Goal: Task Accomplishment & Management: Use online tool/utility

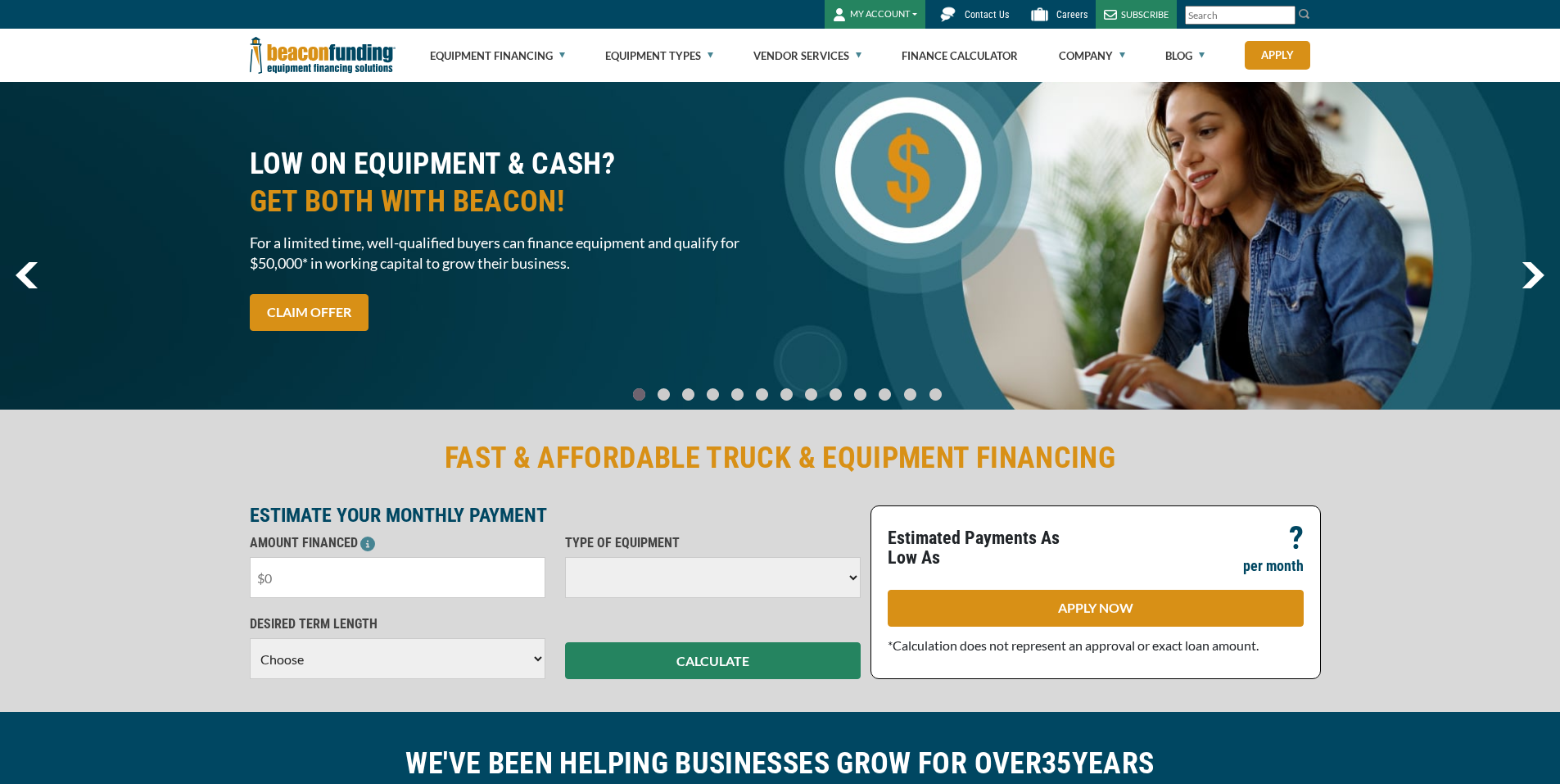
click at [441, 581] on input "text" at bounding box center [397, 577] width 296 height 41
paste input "$35,500"
type input "$35,500"
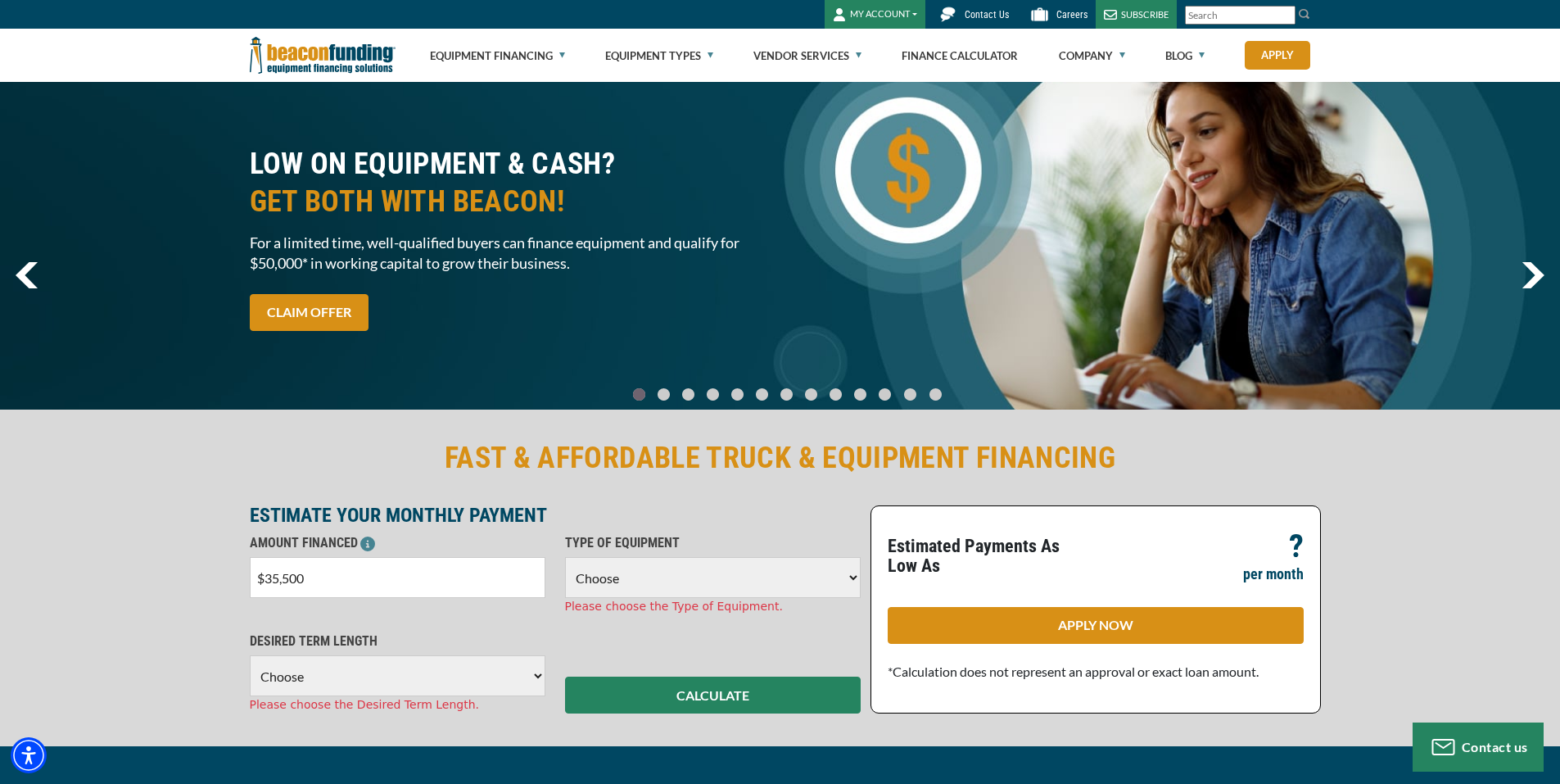
click at [656, 589] on select "Choose Backhoe Boom/Bucket Truck Chipper Commercial Mower Crane DTG/DTF Printin…" at bounding box center [713, 577] width 296 height 41
select select "5"
click at [565, 557] on select "Choose Backhoe Boom/Bucket Truck Chipper Commercial Mower Crane DTG/DTF Printin…" at bounding box center [713, 577] width 296 height 41
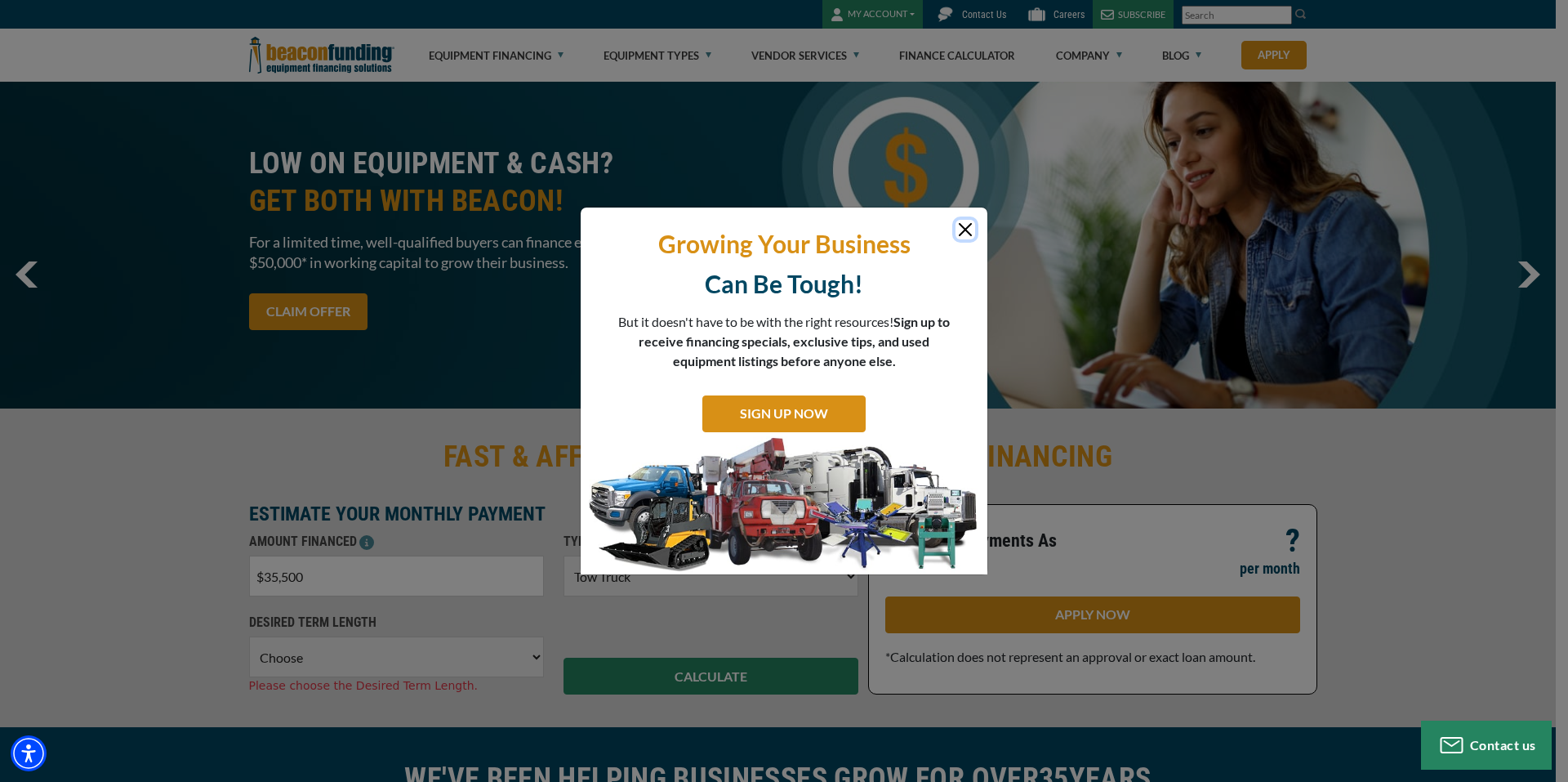
click at [965, 224] on button "Close" at bounding box center [965, 229] width 20 height 20
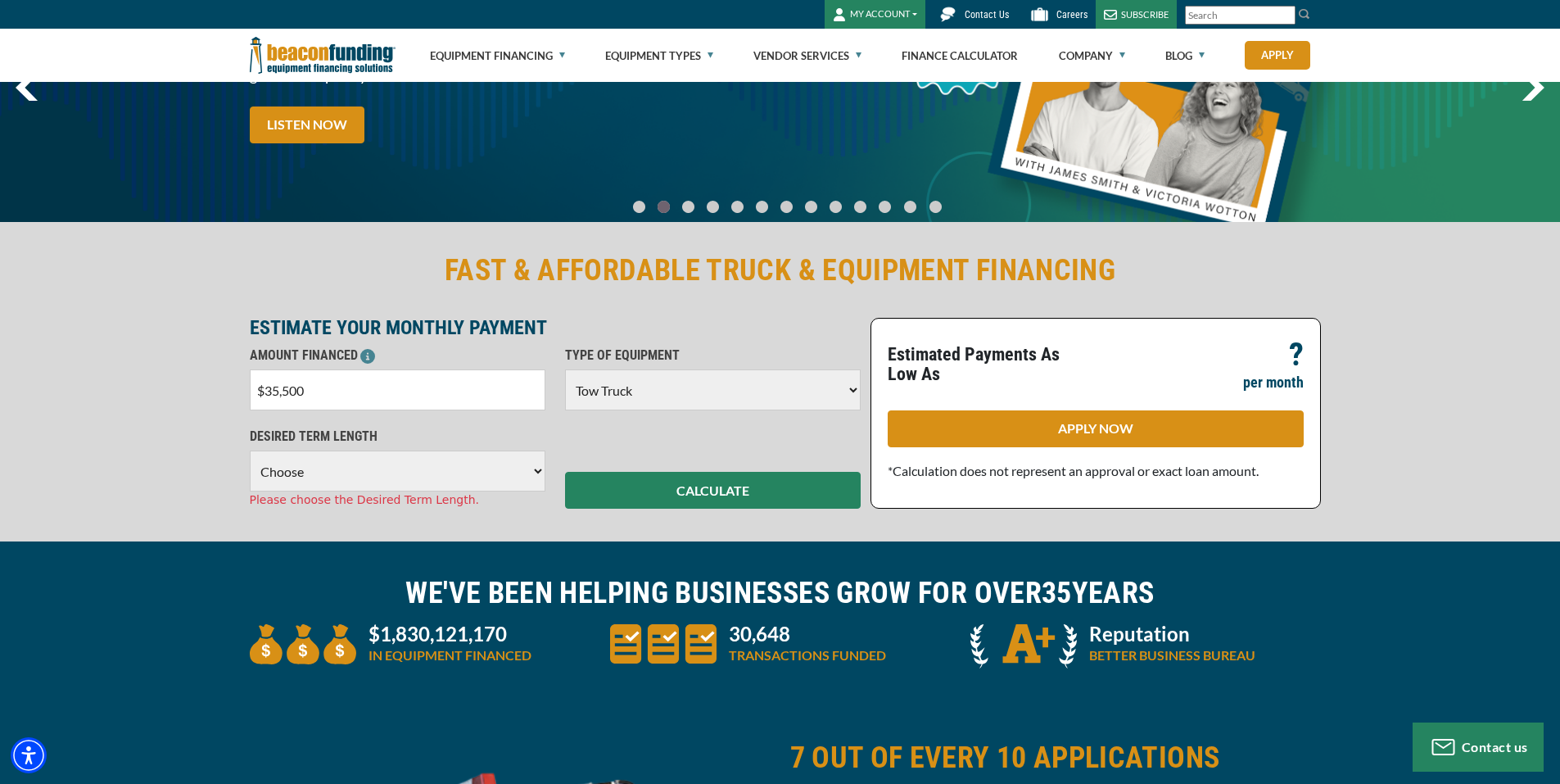
scroll to position [328, 0]
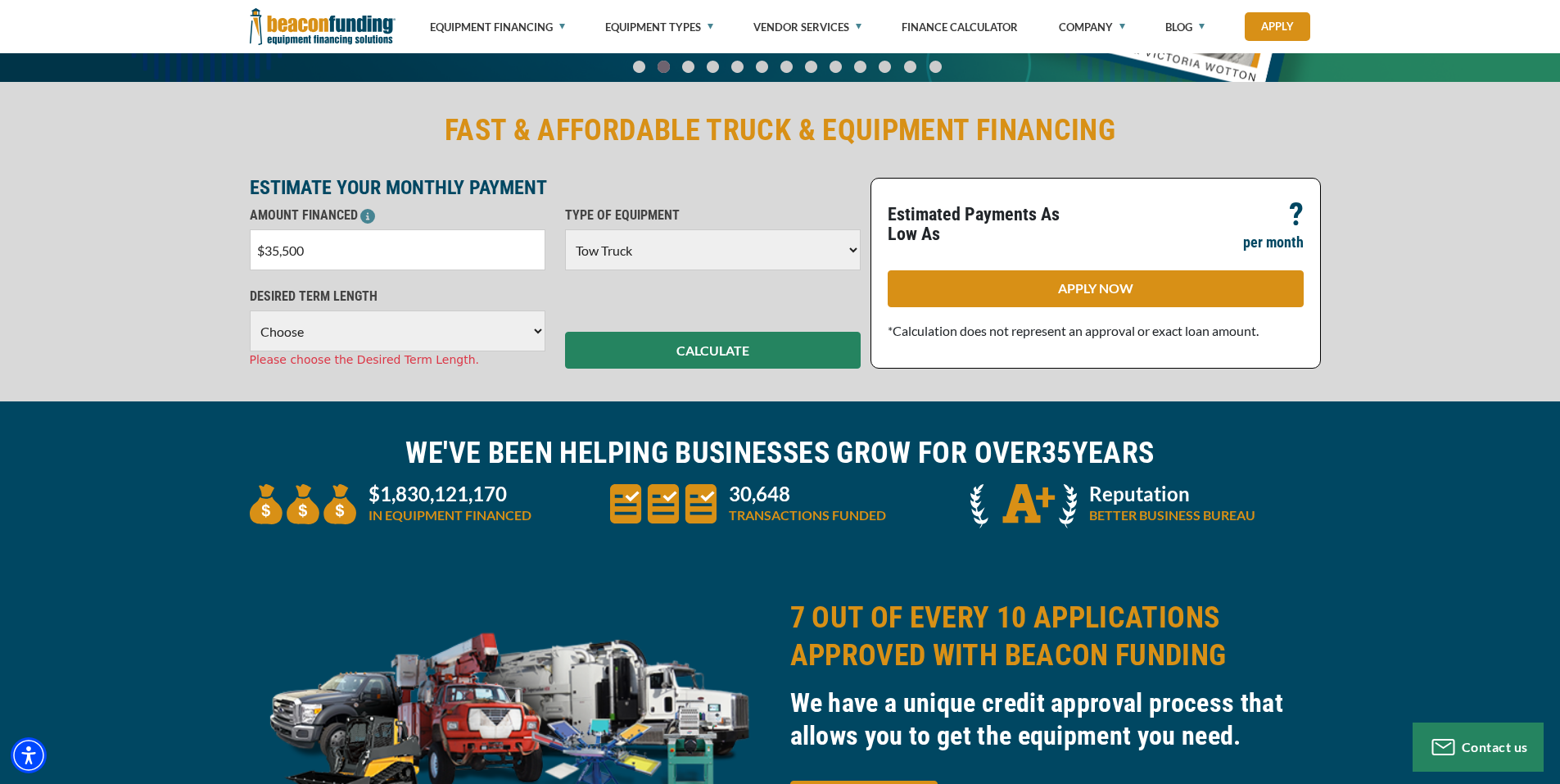
click at [323, 326] on select "Choose 36 Months 48 Months 60 Months" at bounding box center [397, 331] width 296 height 41
click at [336, 326] on select "Choose 36 Months 48 Months 60 Months" at bounding box center [397, 331] width 296 height 41
click at [250, 310] on select "Choose 36 Months 48 Months 60 Months" at bounding box center [397, 331] width 296 height 41
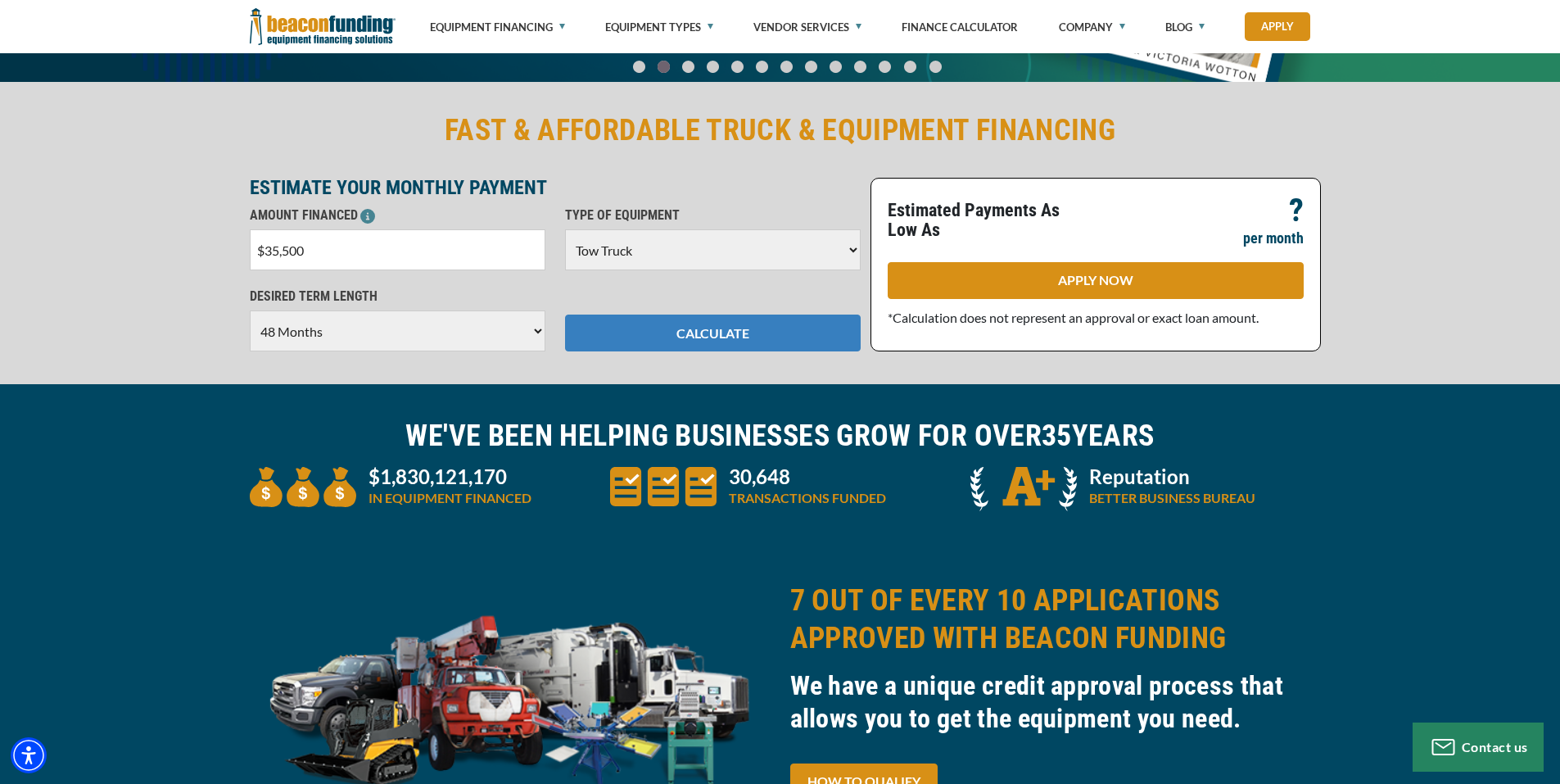
click at [669, 329] on button "CALCULATE" at bounding box center [713, 332] width 296 height 37
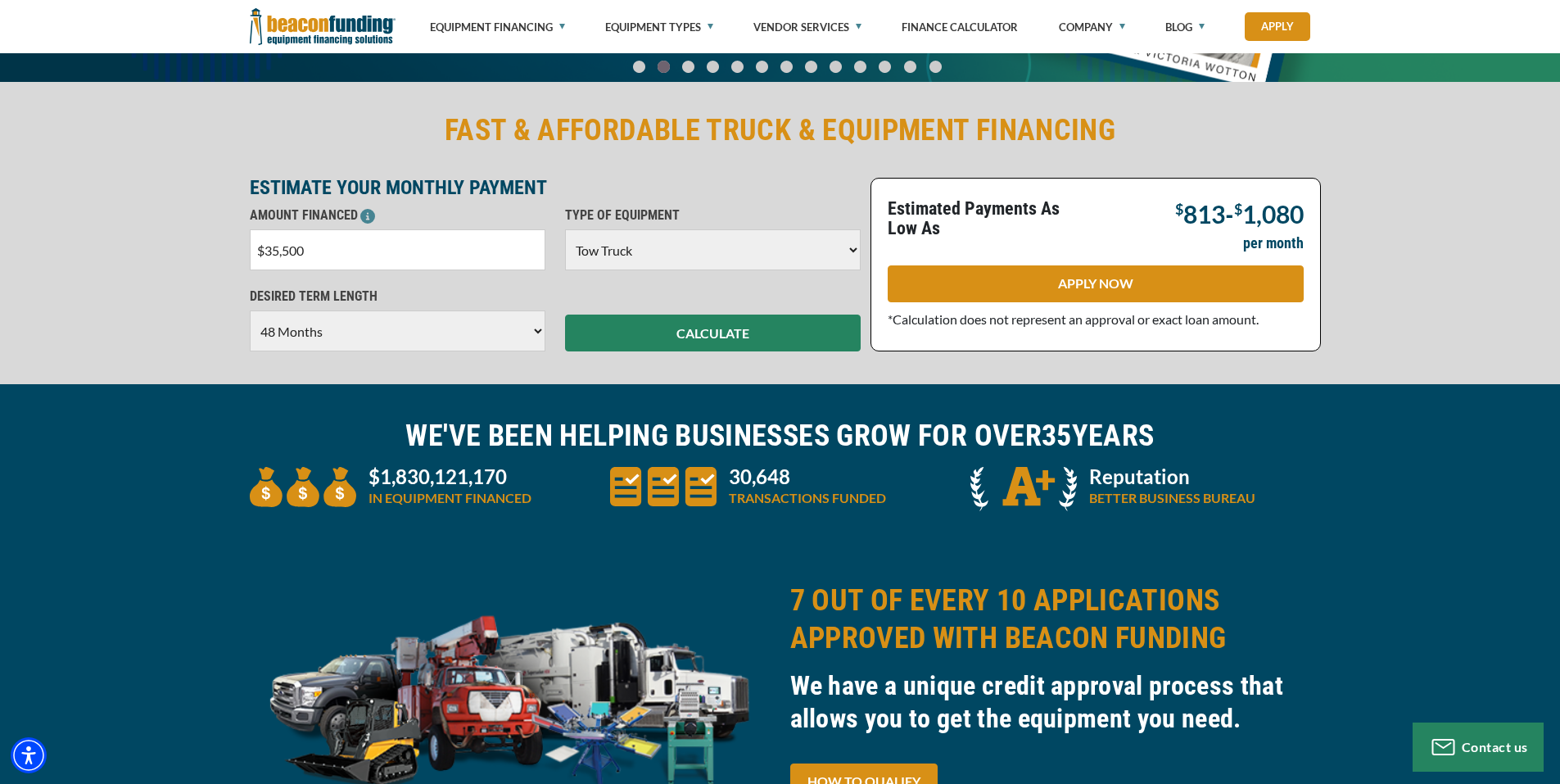
click at [468, 319] on select "Choose 36 Months 48 Months 60 Months" at bounding box center [397, 331] width 296 height 41
click at [250, 310] on select "Choose 36 Months 48 Months 60 Months" at bounding box center [397, 331] width 296 height 41
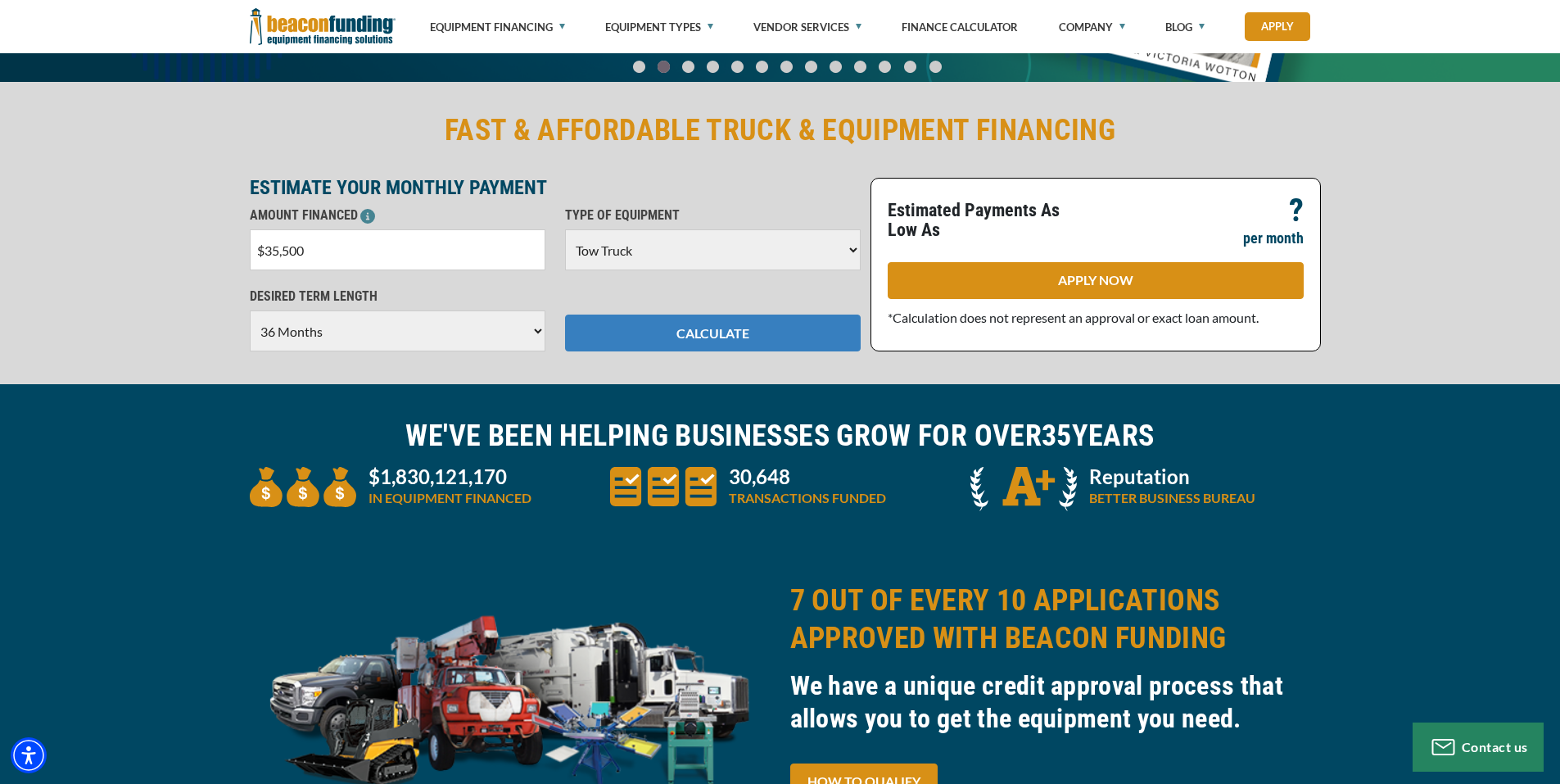
click at [681, 323] on button "CALCULATE" at bounding box center [713, 332] width 296 height 37
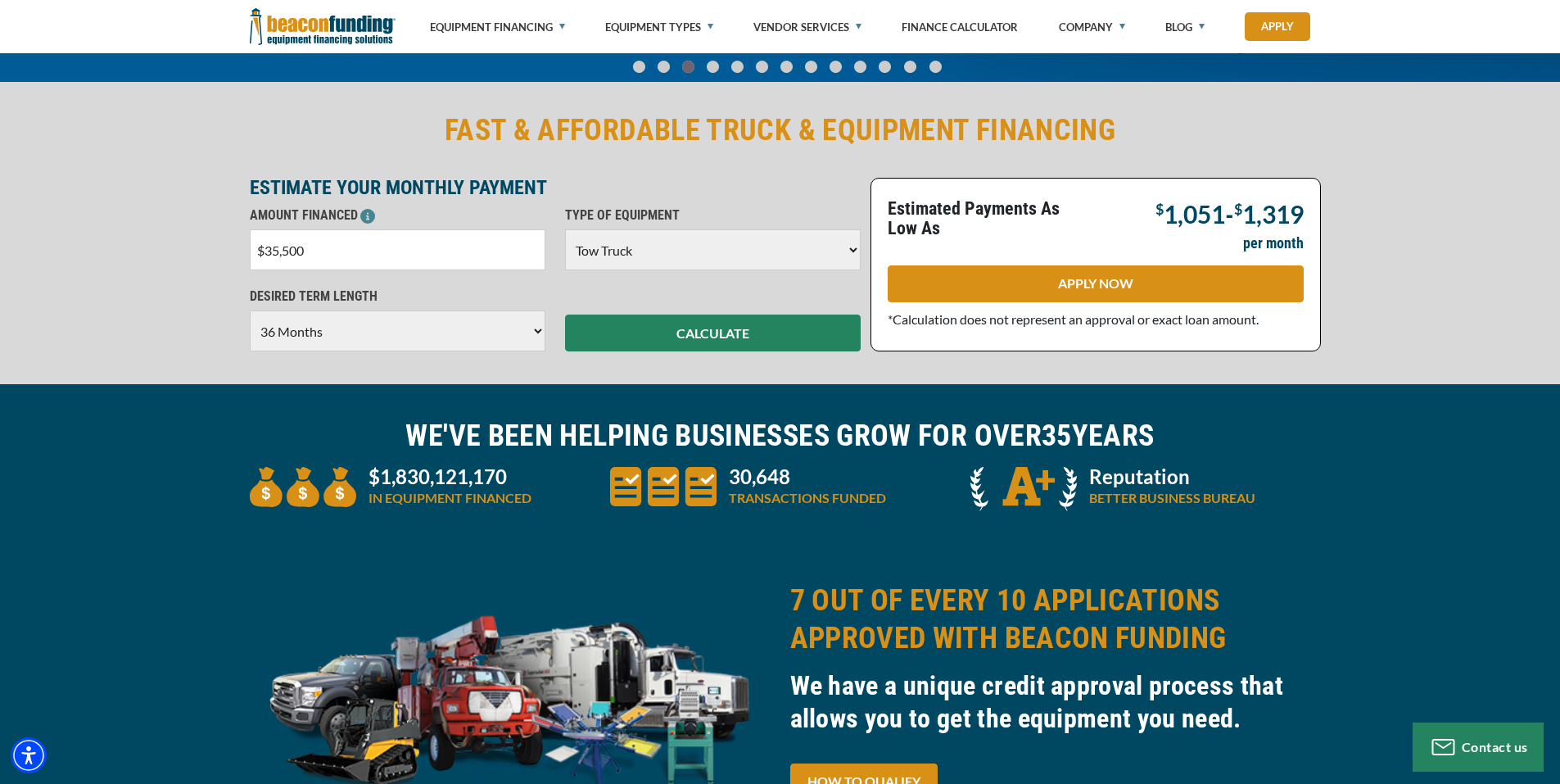
click at [452, 337] on select "Choose 36 Months 48 Months 60 Months" at bounding box center [397, 331] width 296 height 41
click at [250, 310] on select "Choose 36 Months 48 Months 60 Months" at bounding box center [397, 331] width 296 height 41
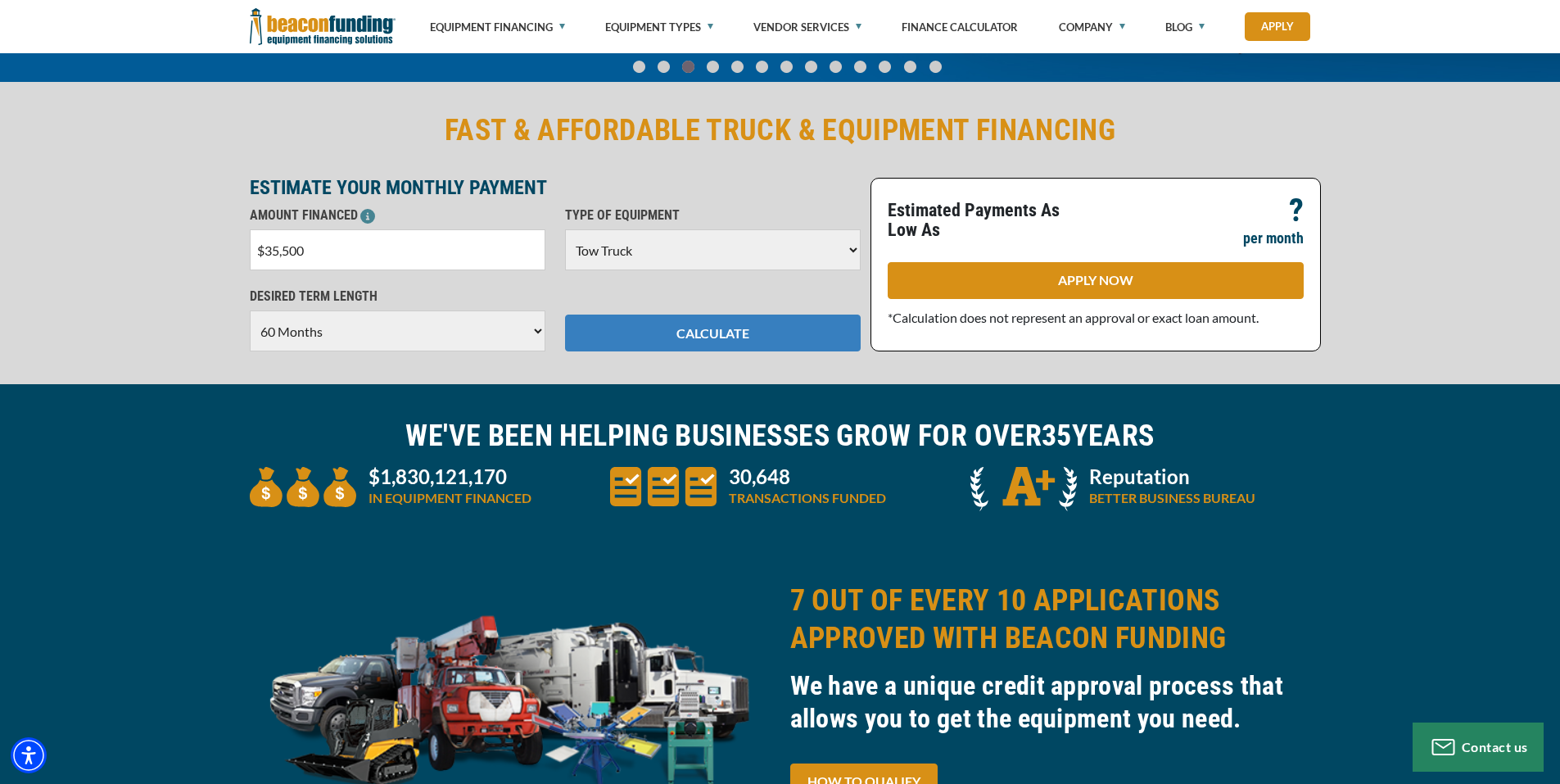
click at [652, 328] on button "CALCULATE" at bounding box center [713, 332] width 296 height 37
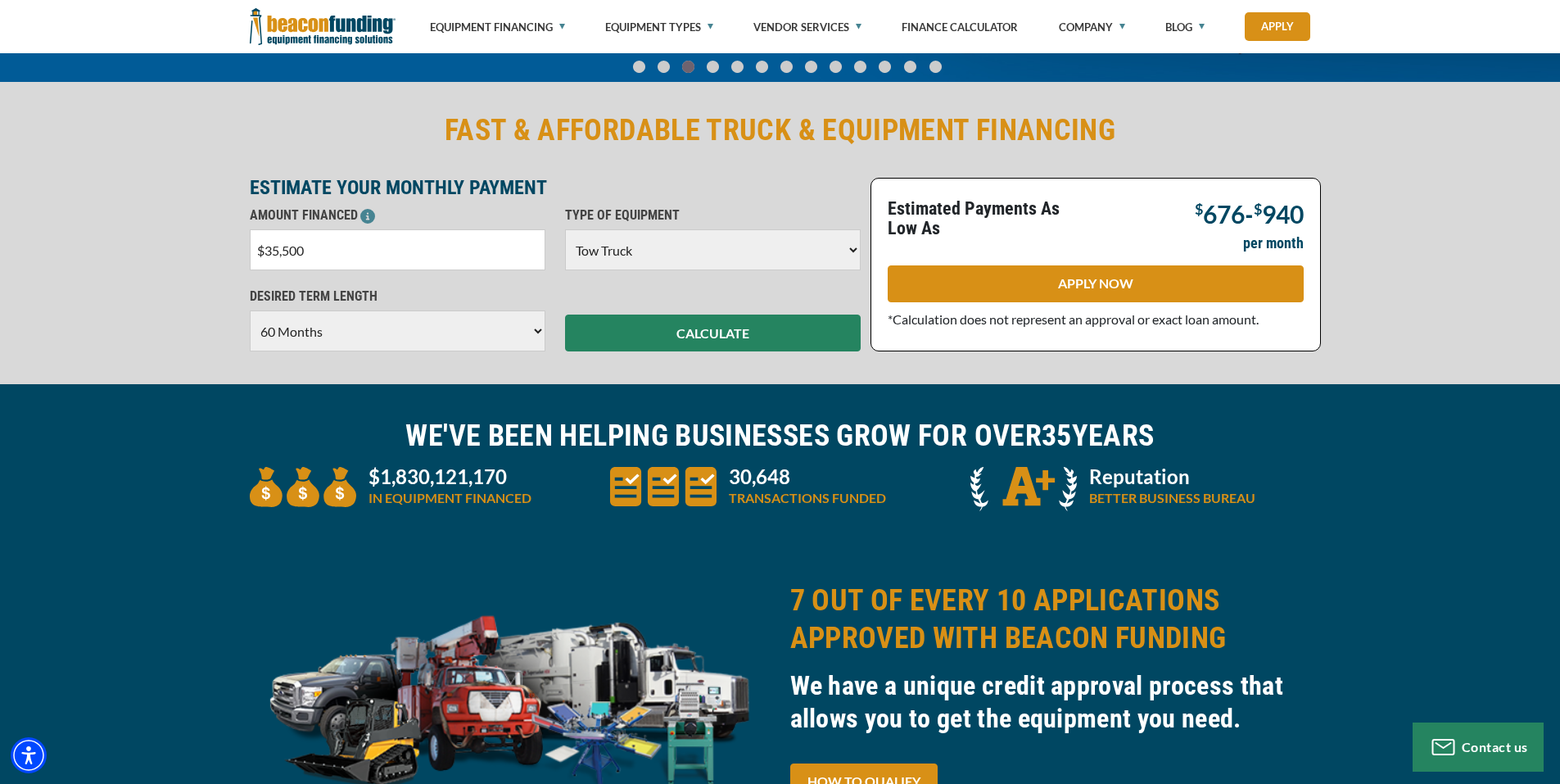
click at [458, 344] on select "Choose 36 Months 48 Months 60 Months" at bounding box center [397, 331] width 296 height 41
select select "48"
click at [250, 310] on select "Choose 36 Months 48 Months 60 Months" at bounding box center [397, 331] width 296 height 41
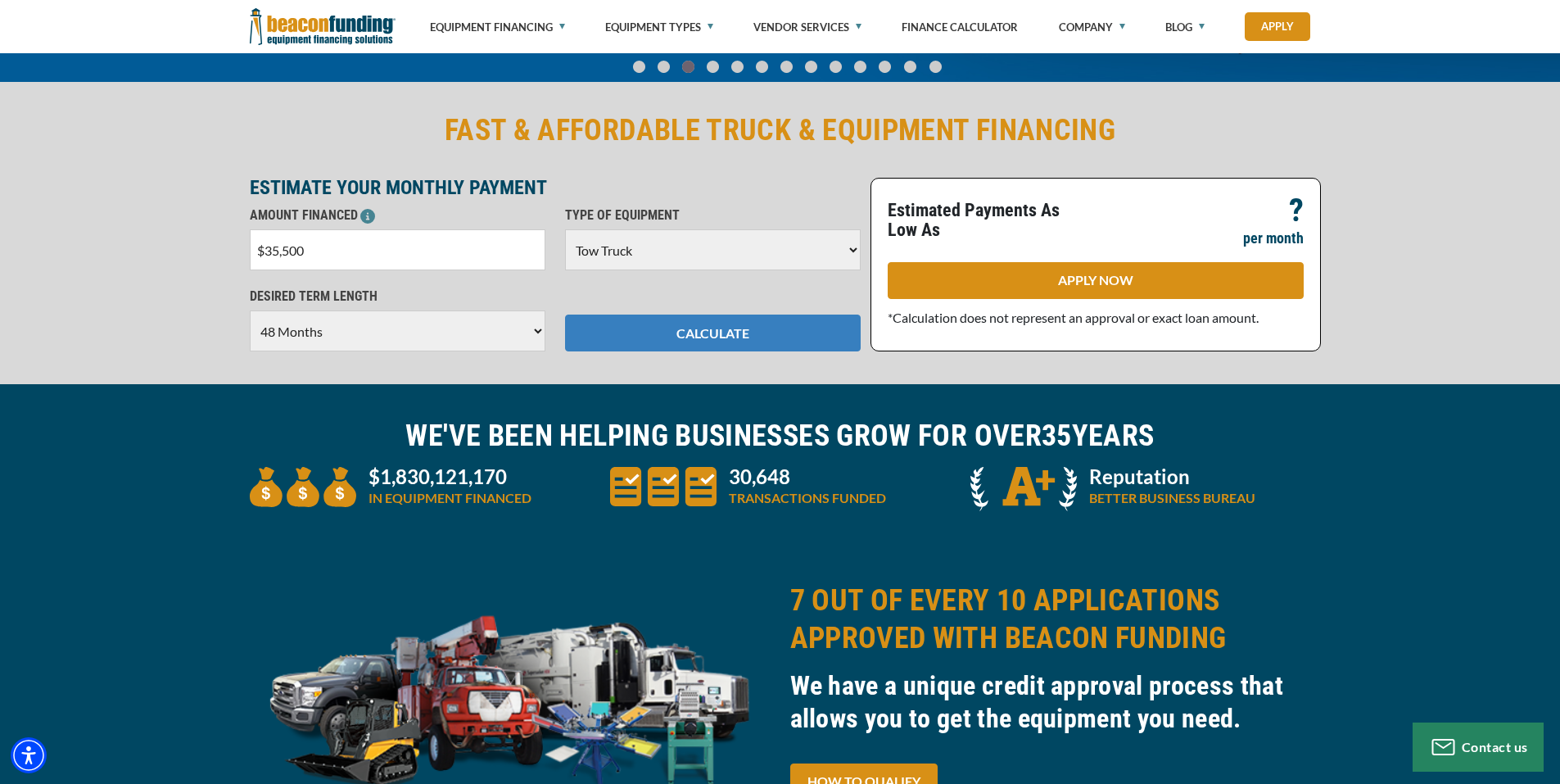
click at [643, 328] on button "CALCULATE" at bounding box center [713, 332] width 296 height 37
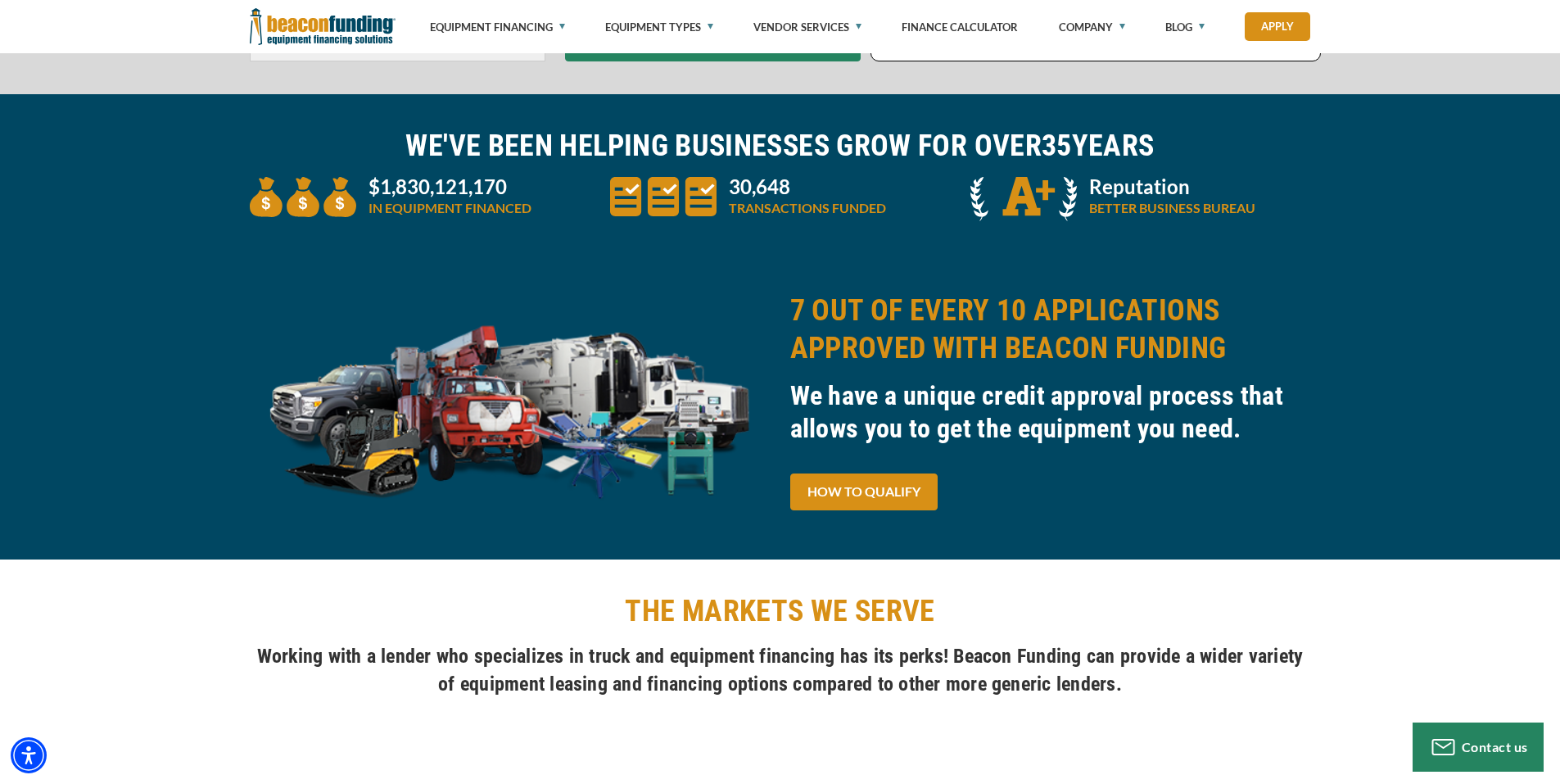
scroll to position [655, 0]
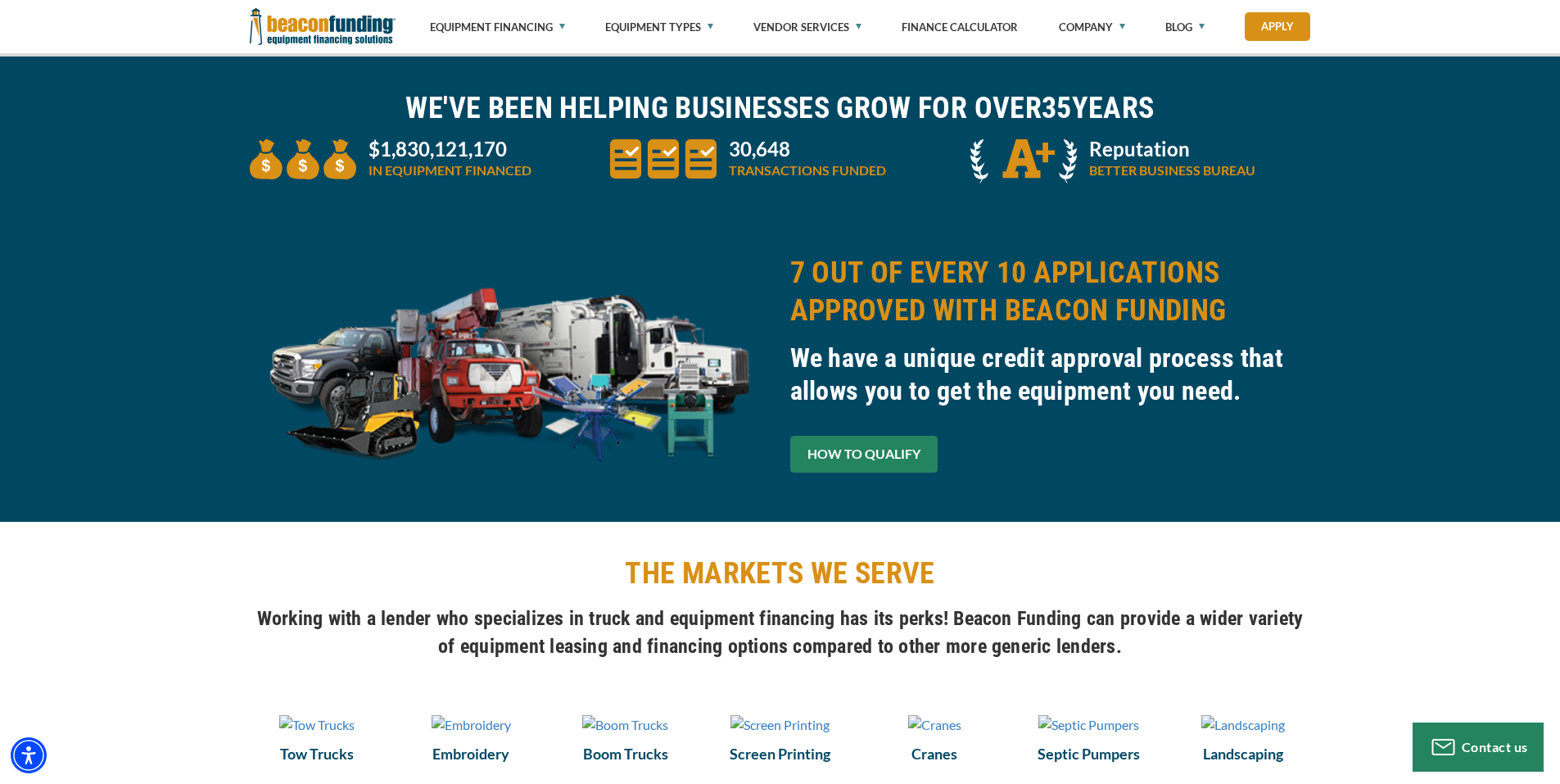
click at [897, 456] on link "HOW TO QUALIFY" at bounding box center [865, 454] width 148 height 37
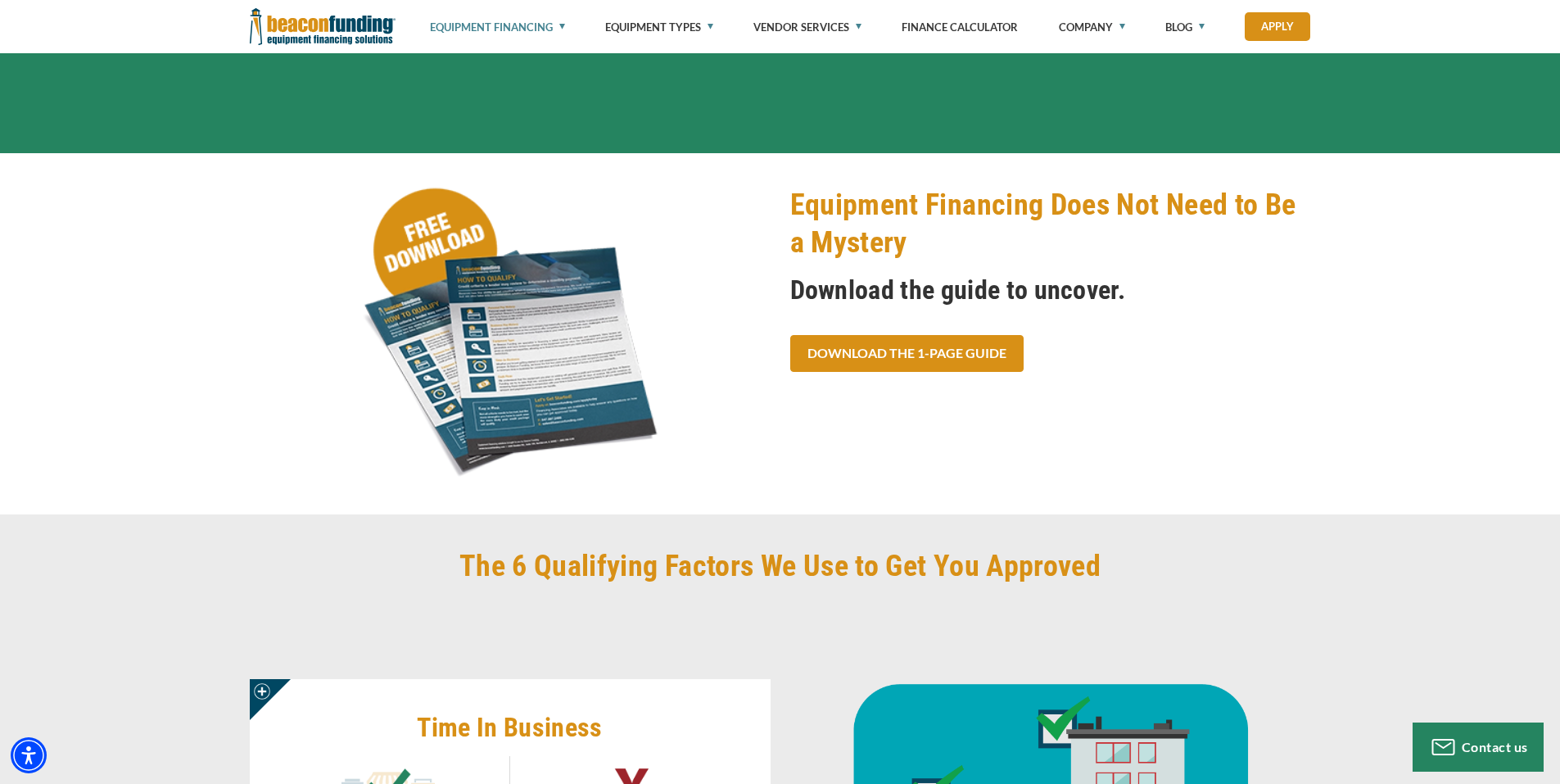
scroll to position [328, 0]
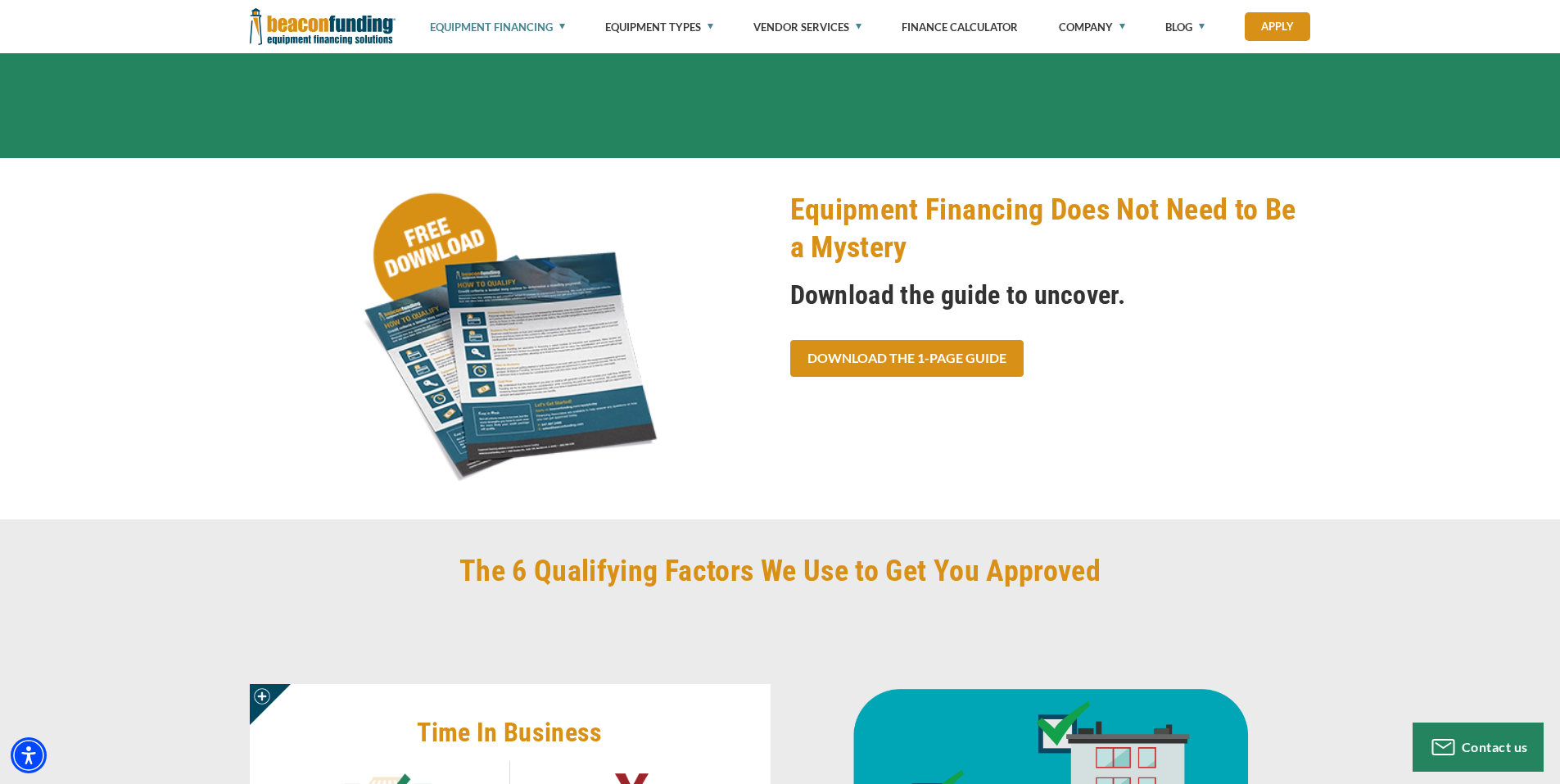
click at [571, 378] on img at bounding box center [510, 338] width 521 height 296
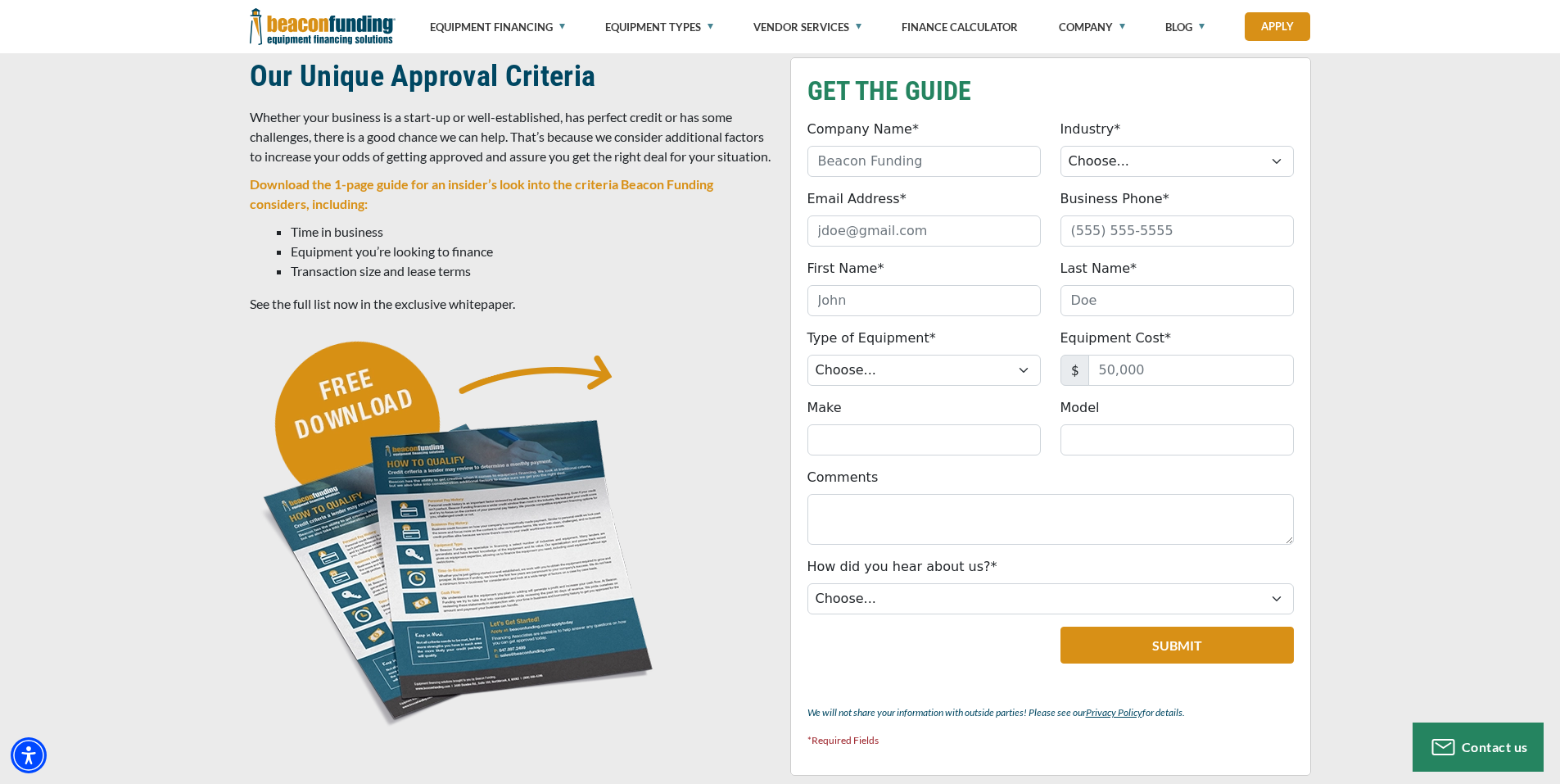
scroll to position [492, 0]
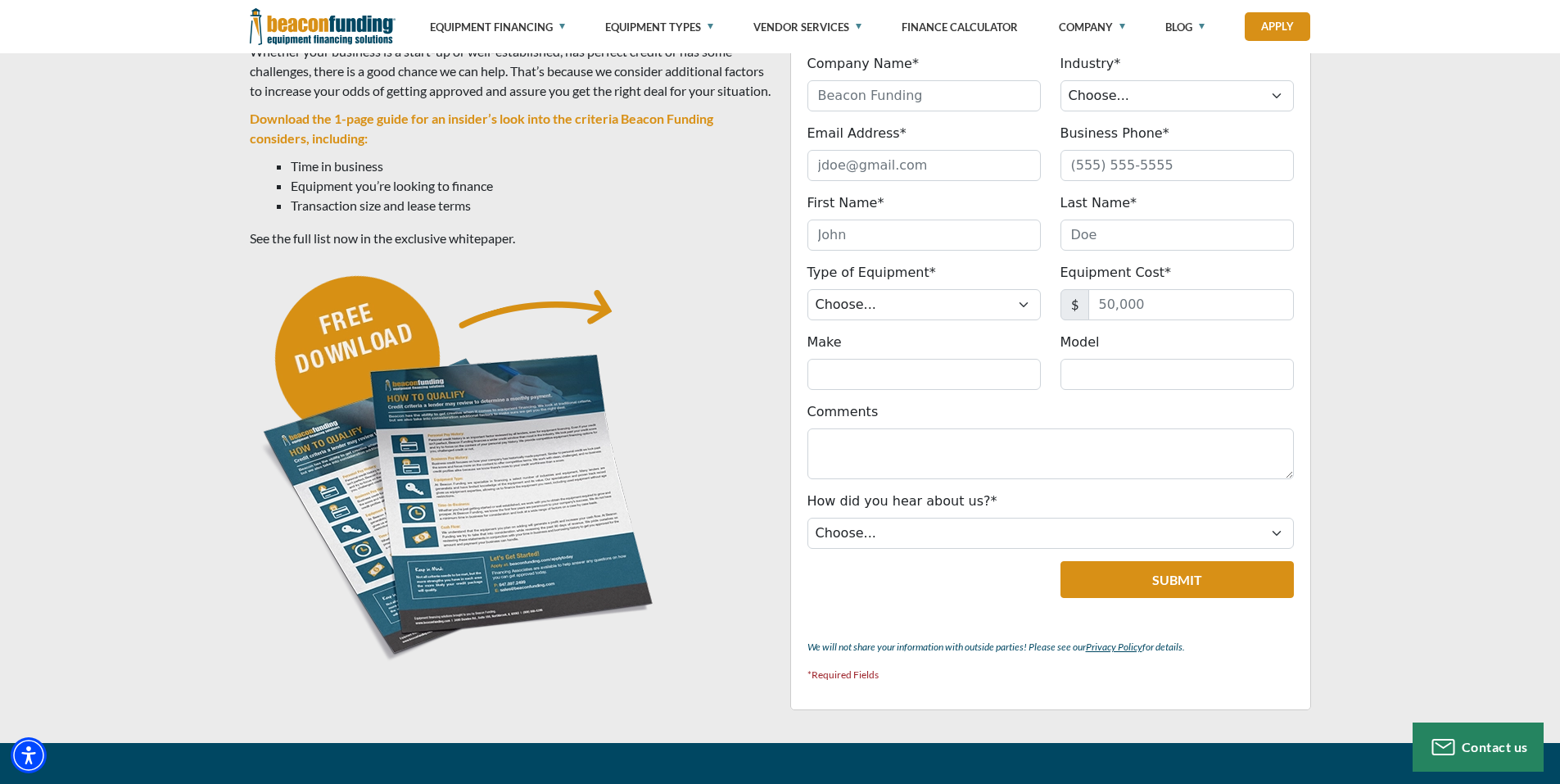
click at [463, 508] on img at bounding box center [458, 465] width 418 height 418
click at [376, 349] on img at bounding box center [458, 465] width 418 height 418
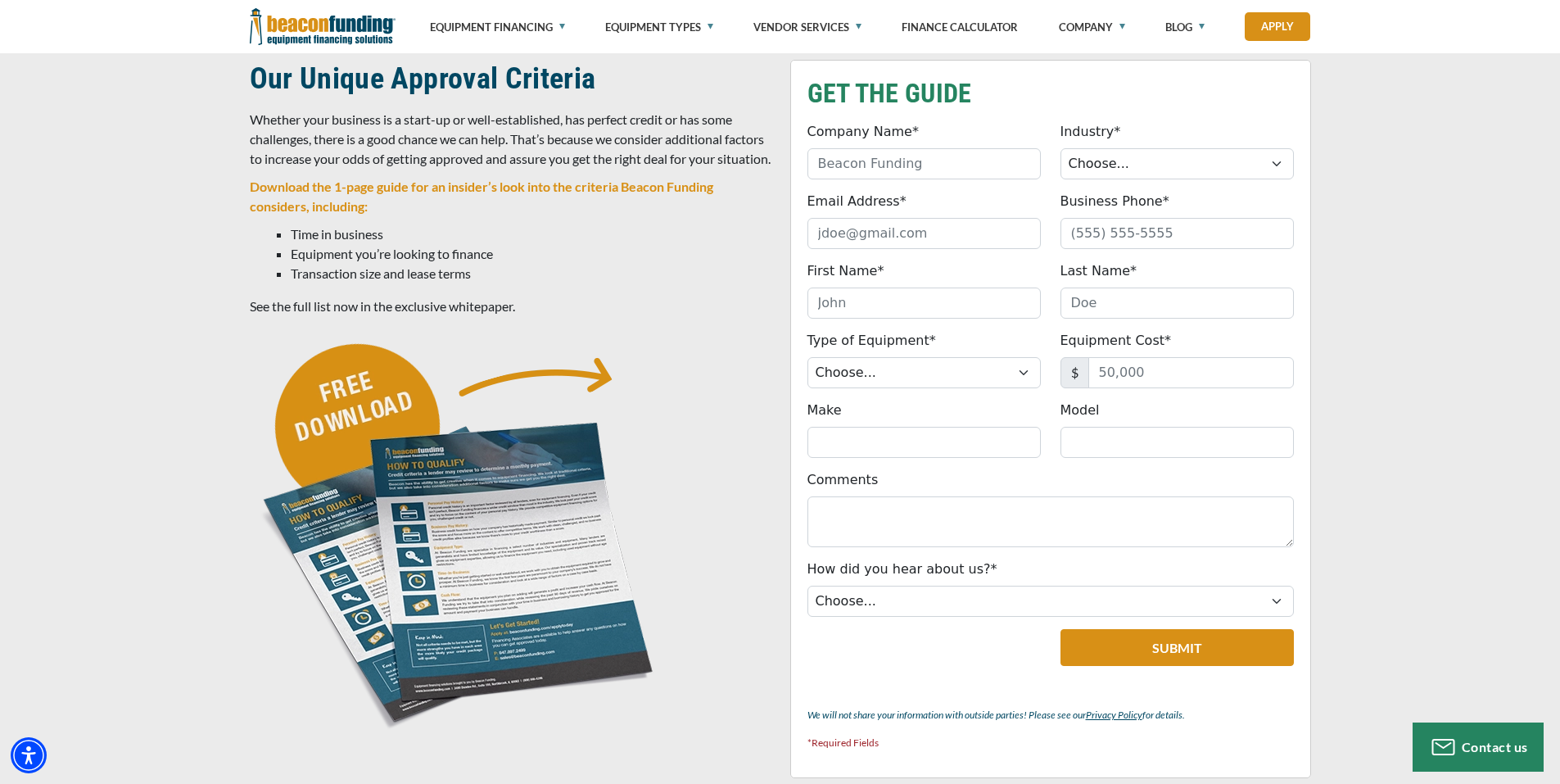
scroll to position [410, 0]
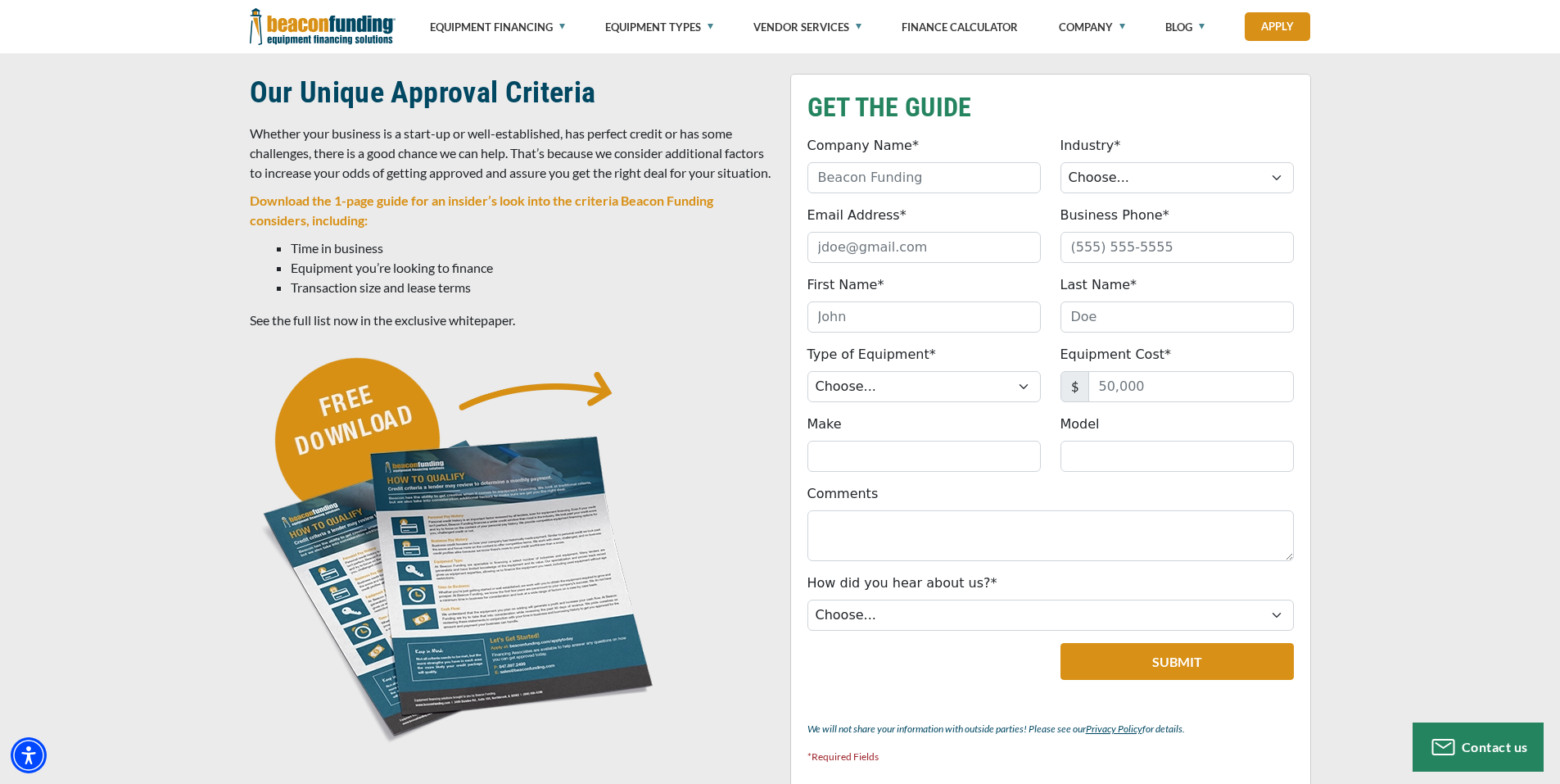
click at [373, 219] on strong "Download the 1-page guide for an insider’s look into the criteria Beacon Fundin…" at bounding box center [481, 209] width 464 height 35
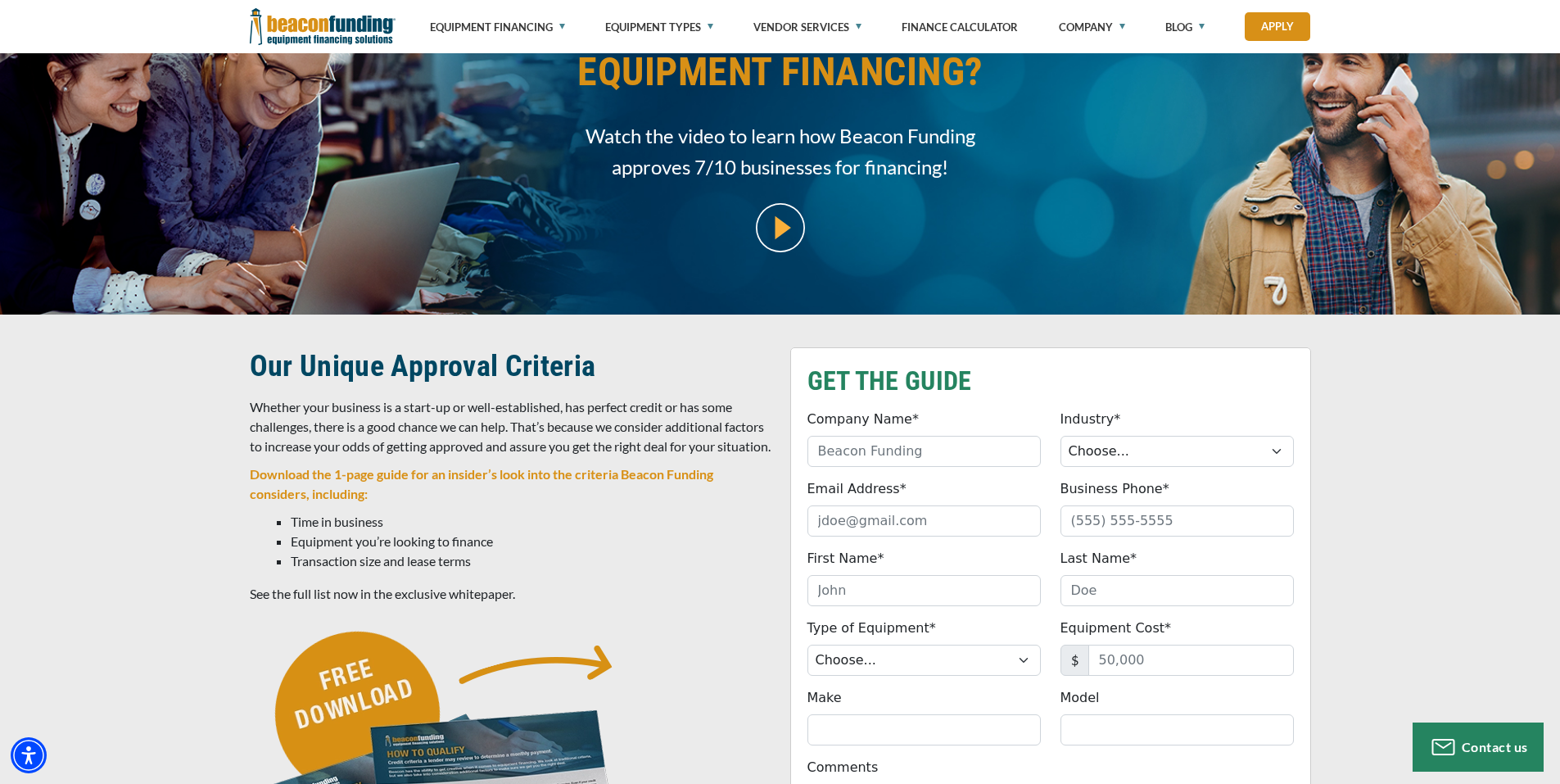
scroll to position [0, 0]
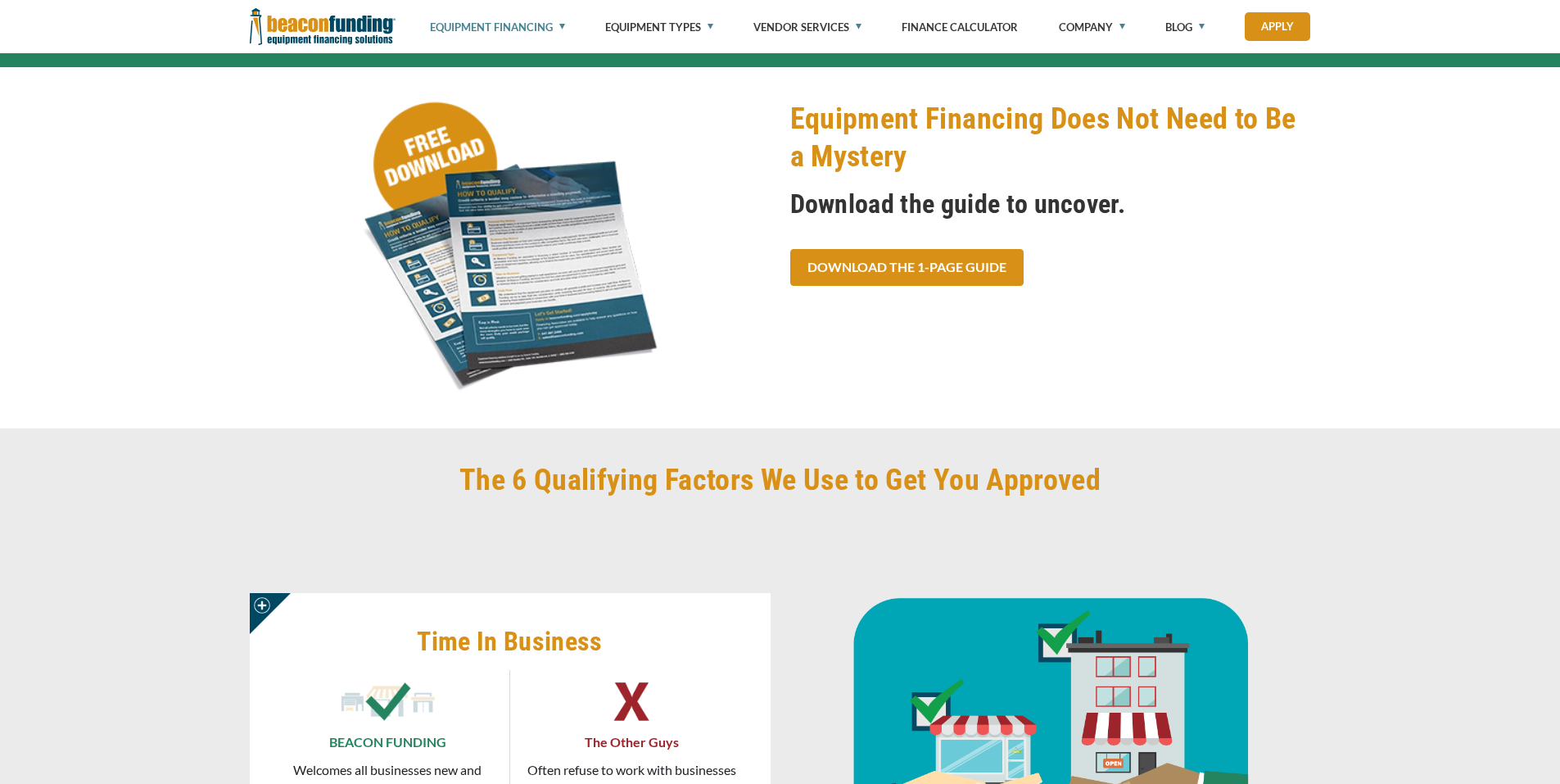
scroll to position [573, 0]
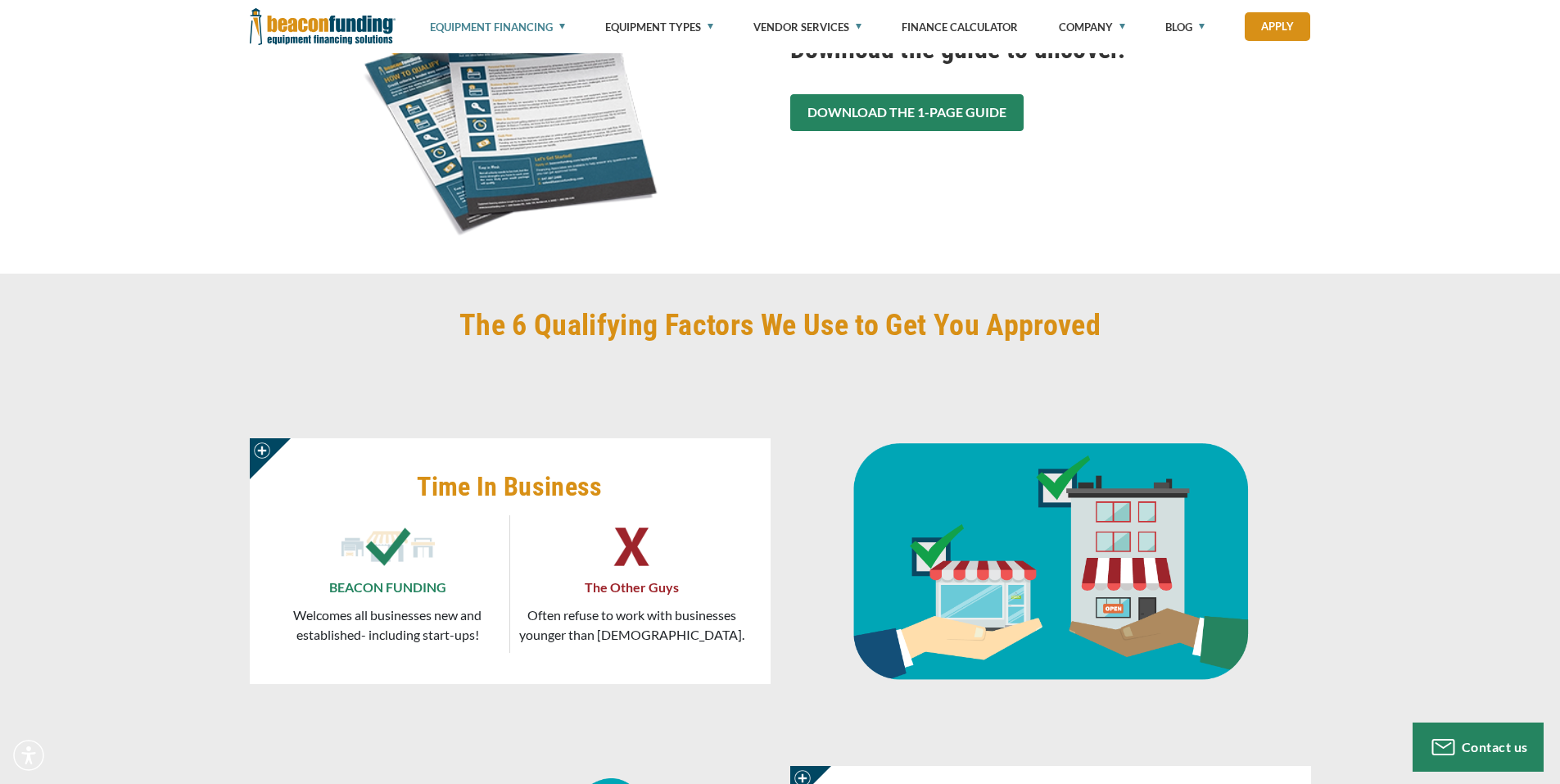
click at [876, 104] on link "Download the 1-Page Guide" at bounding box center [907, 112] width 233 height 37
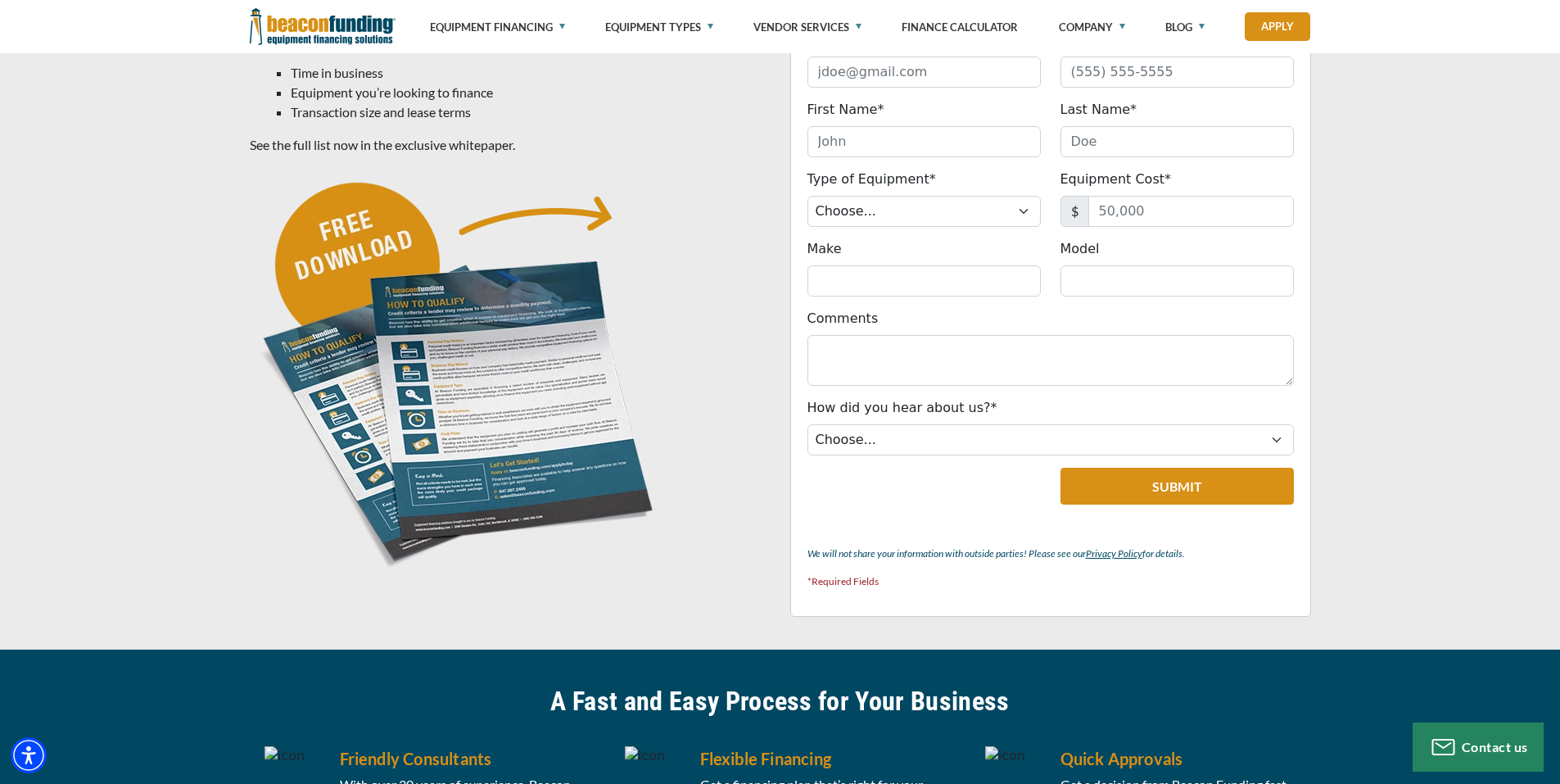
scroll to position [492, 0]
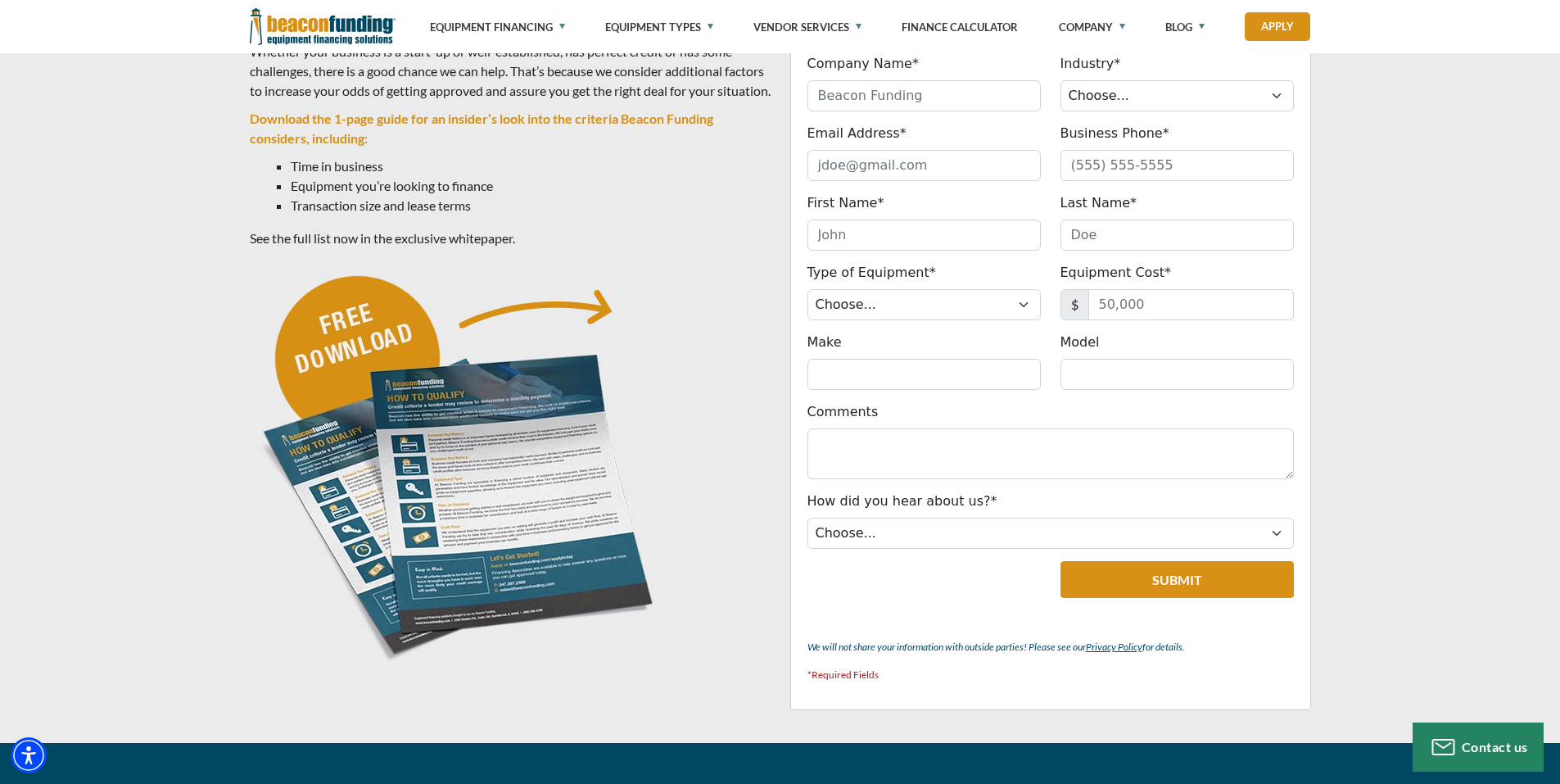
click at [368, 358] on img at bounding box center [458, 465] width 418 height 418
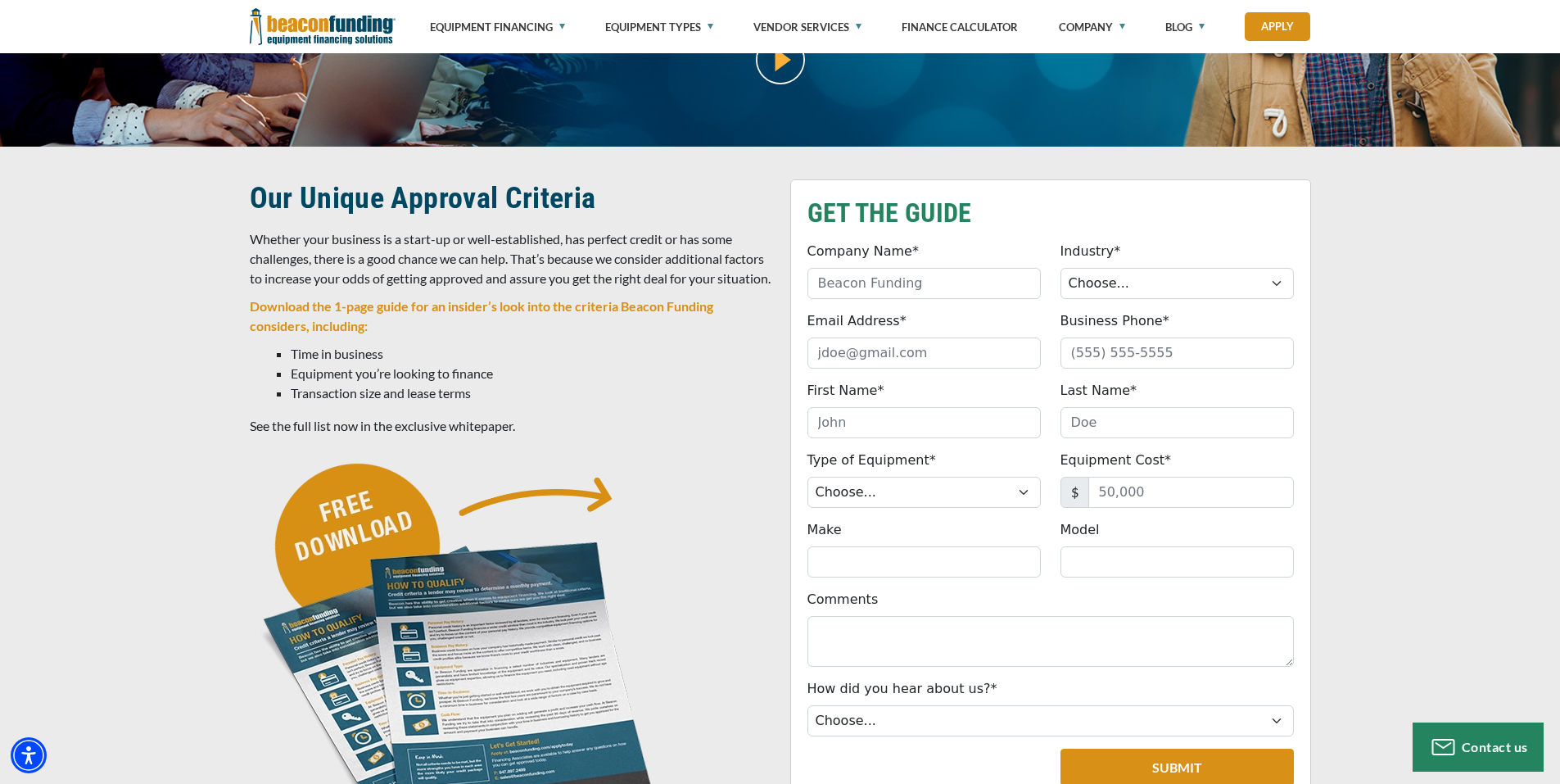
scroll to position [164, 0]
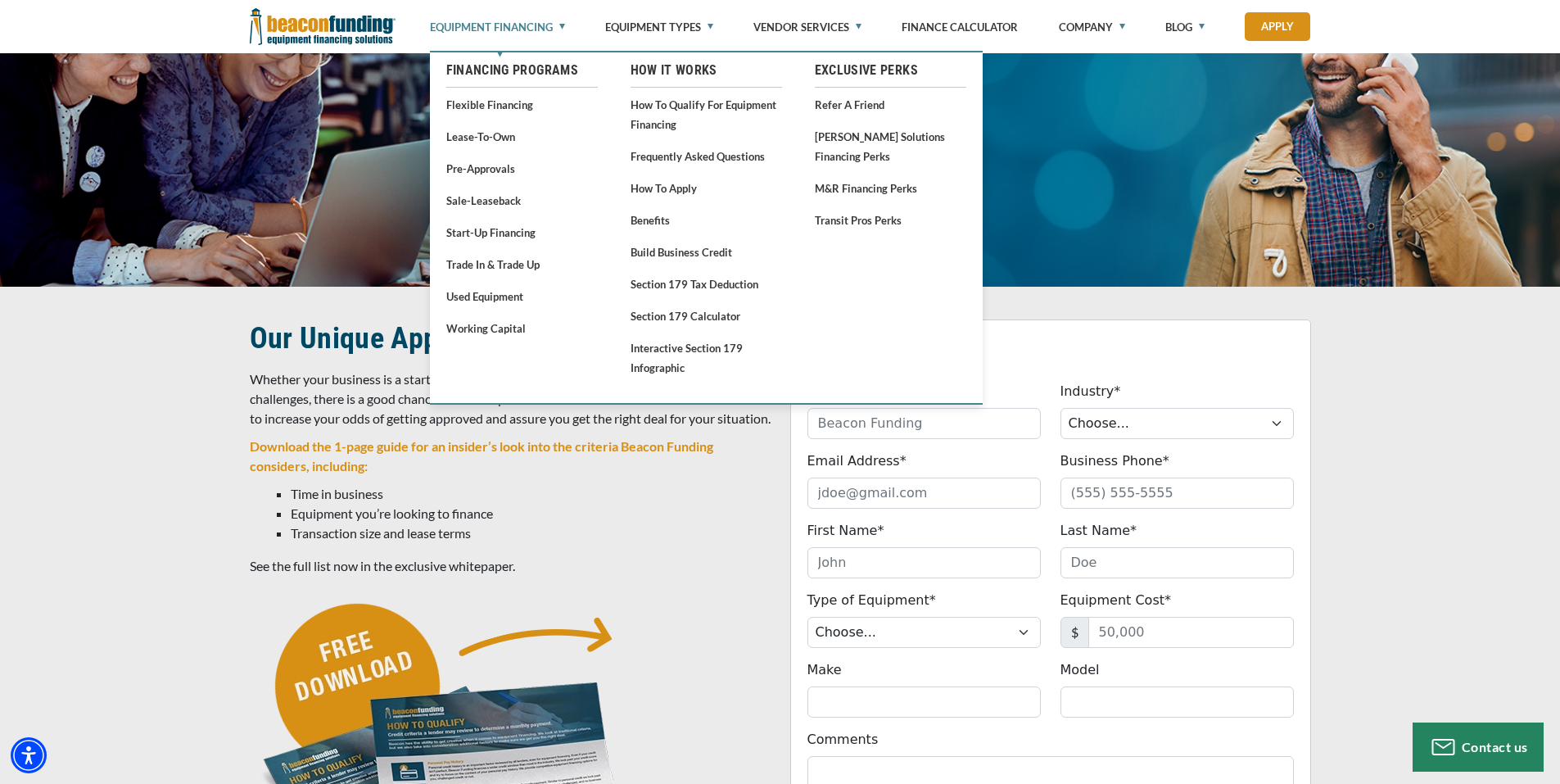
click at [549, 29] on link "Equipment Financing" at bounding box center [498, 27] width 135 height 54
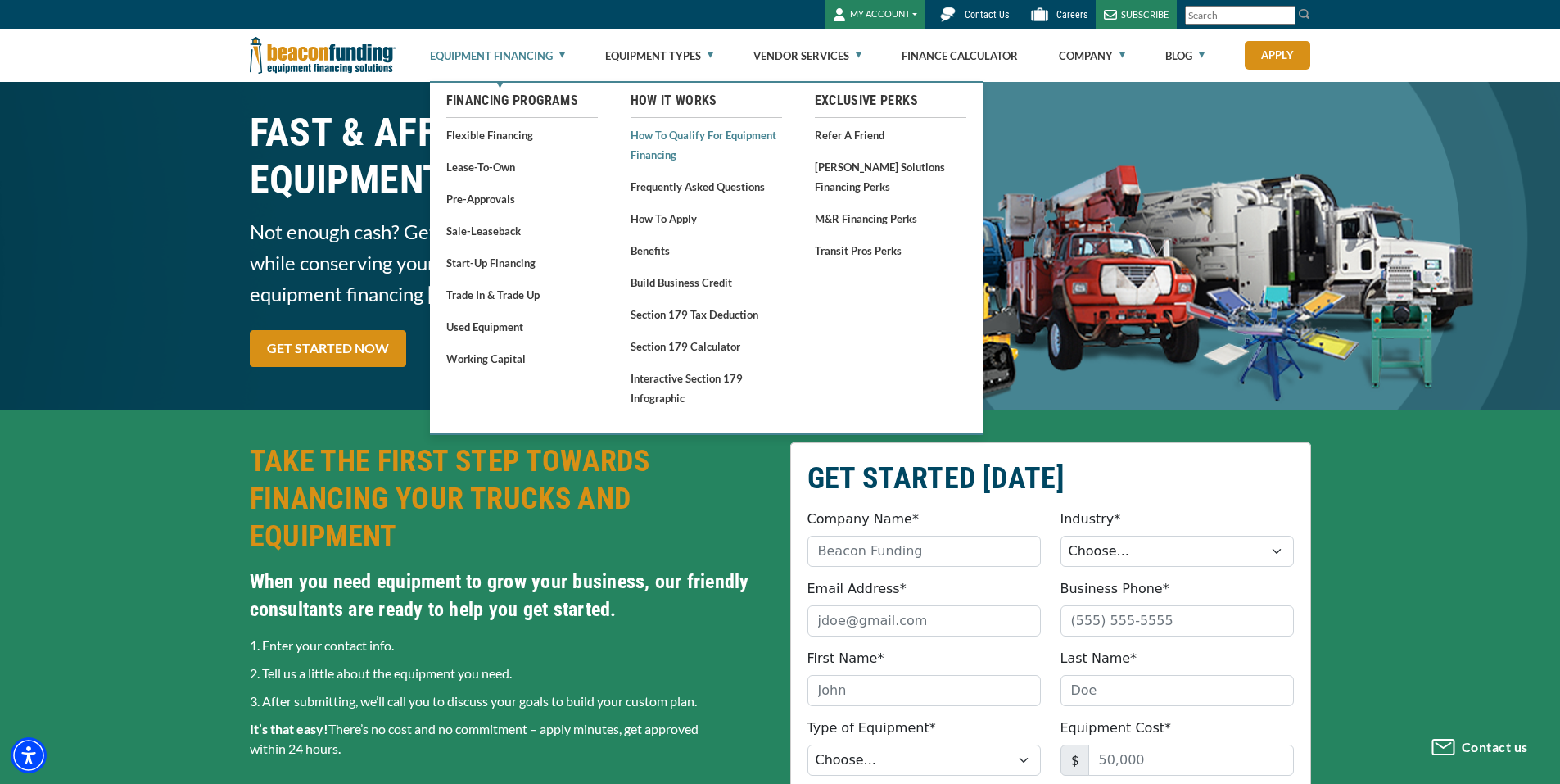
click at [727, 140] on link "How to Qualify for Equipment Financing" at bounding box center [706, 144] width 152 height 40
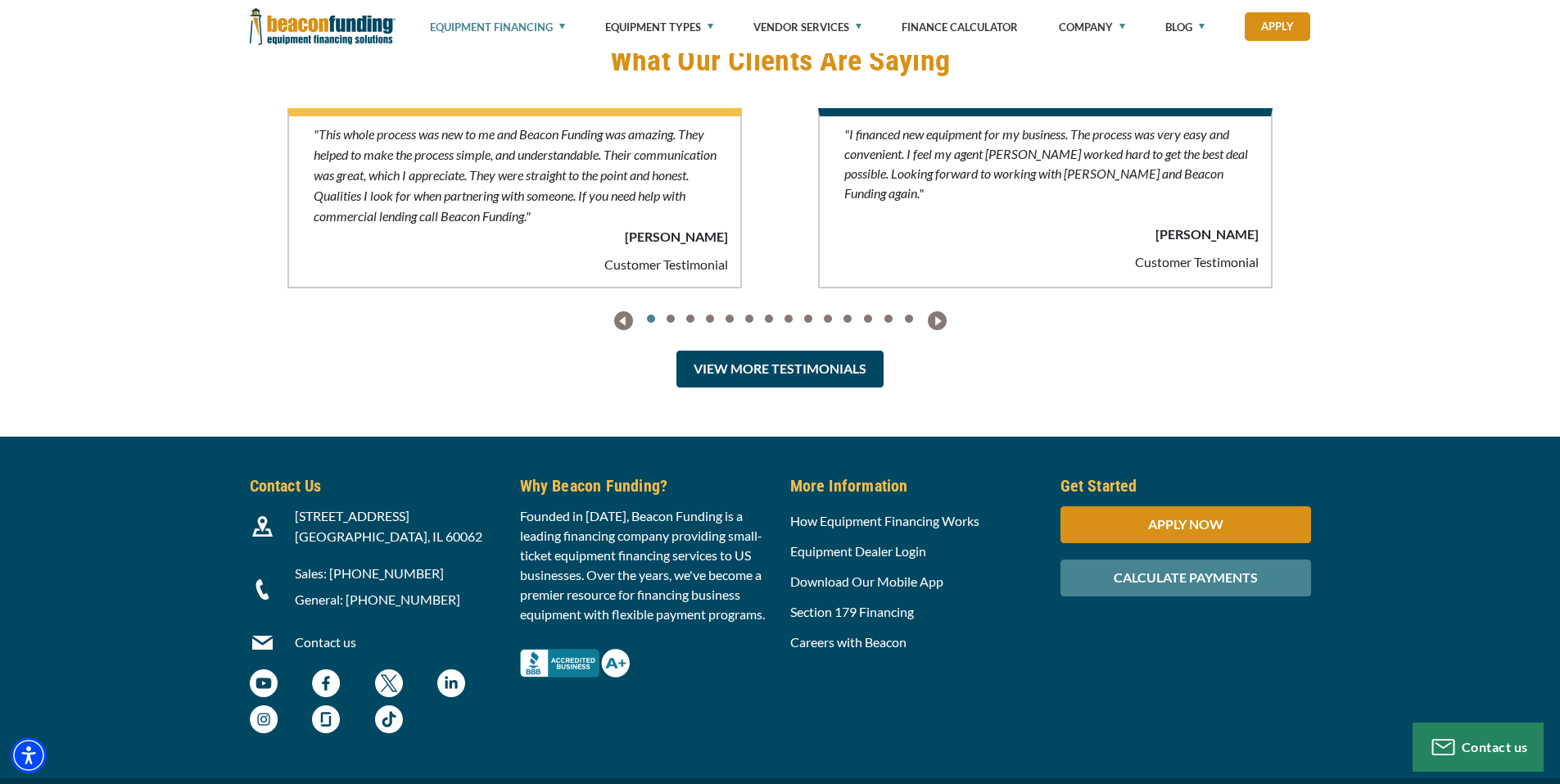
scroll to position [4904, 0]
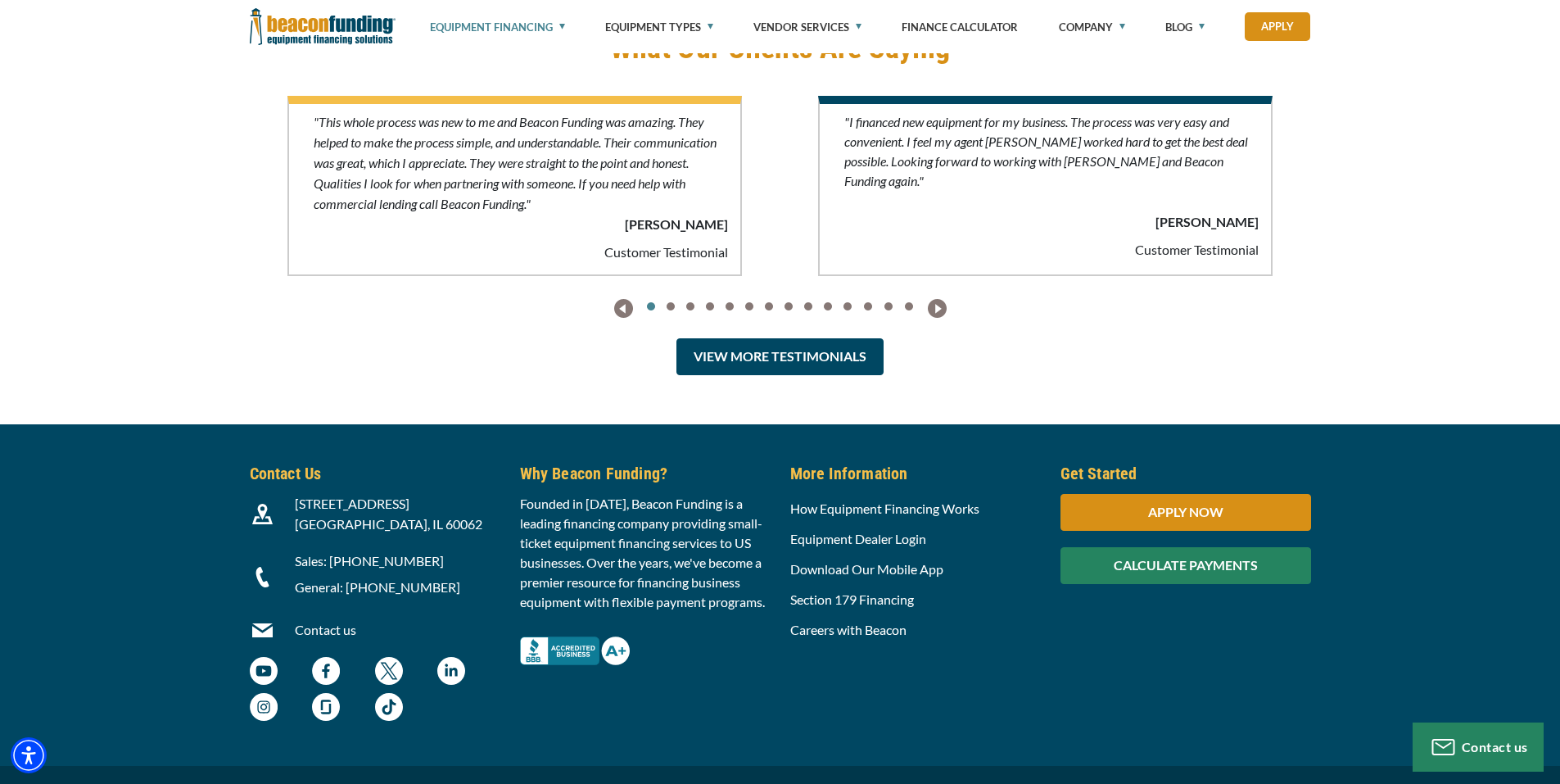
click at [1146, 547] on div "CALCULATE PAYMENTS" at bounding box center [1186, 565] width 250 height 37
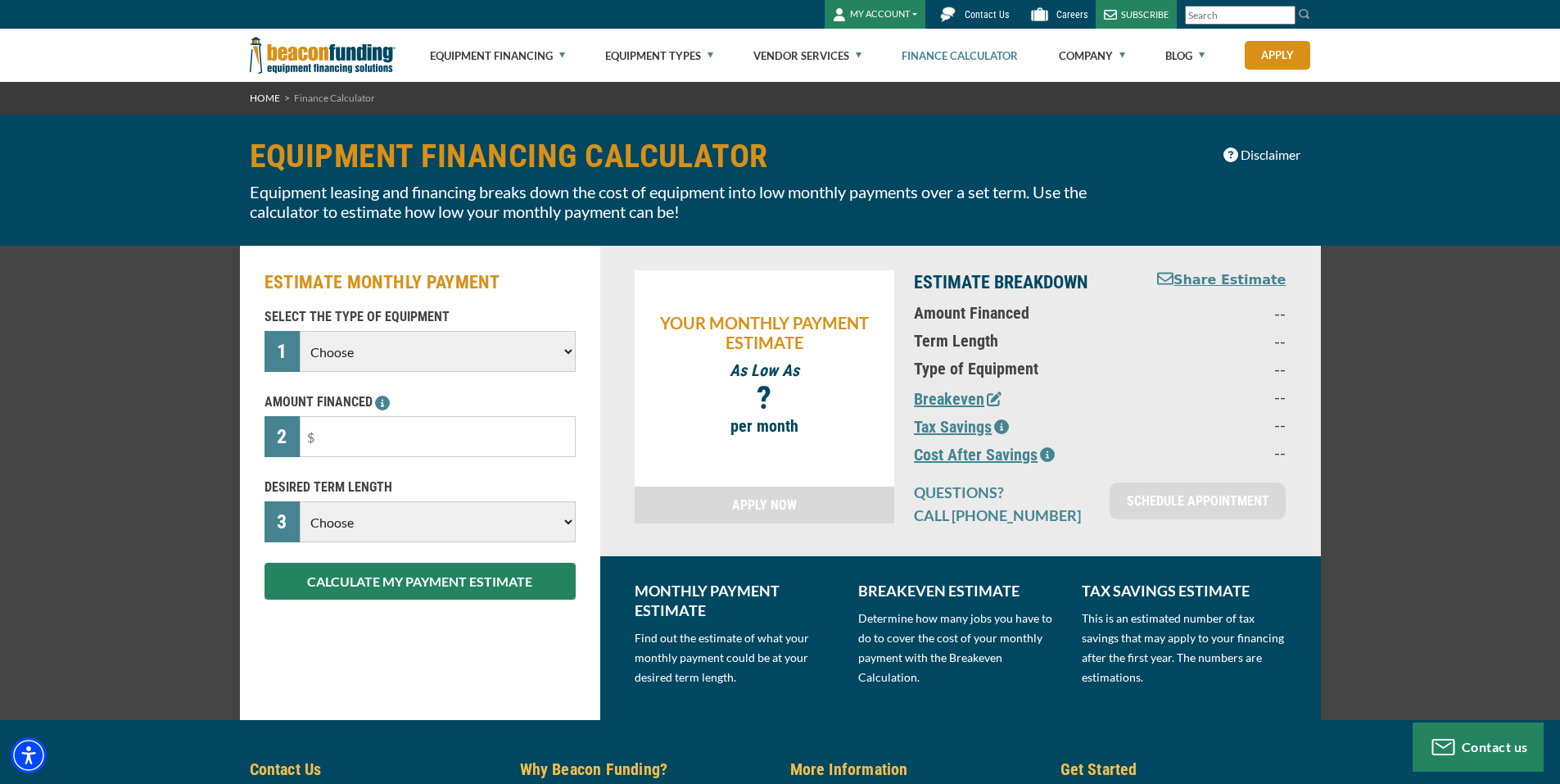
click at [434, 350] on select "Choose Backhoe Boom/Bucket Truck Chipper Commercial Mower Crane DTG/DTF Printin…" at bounding box center [437, 351] width 275 height 41
select select "5"
click at [300, 331] on select "Choose Backhoe Boom/Bucket Truck Chipper Commercial Mower Crane DTG/DTF Printin…" at bounding box center [437, 351] width 275 height 41
click at [400, 438] on input "text" at bounding box center [437, 437] width 275 height 41
type input "$35,500"
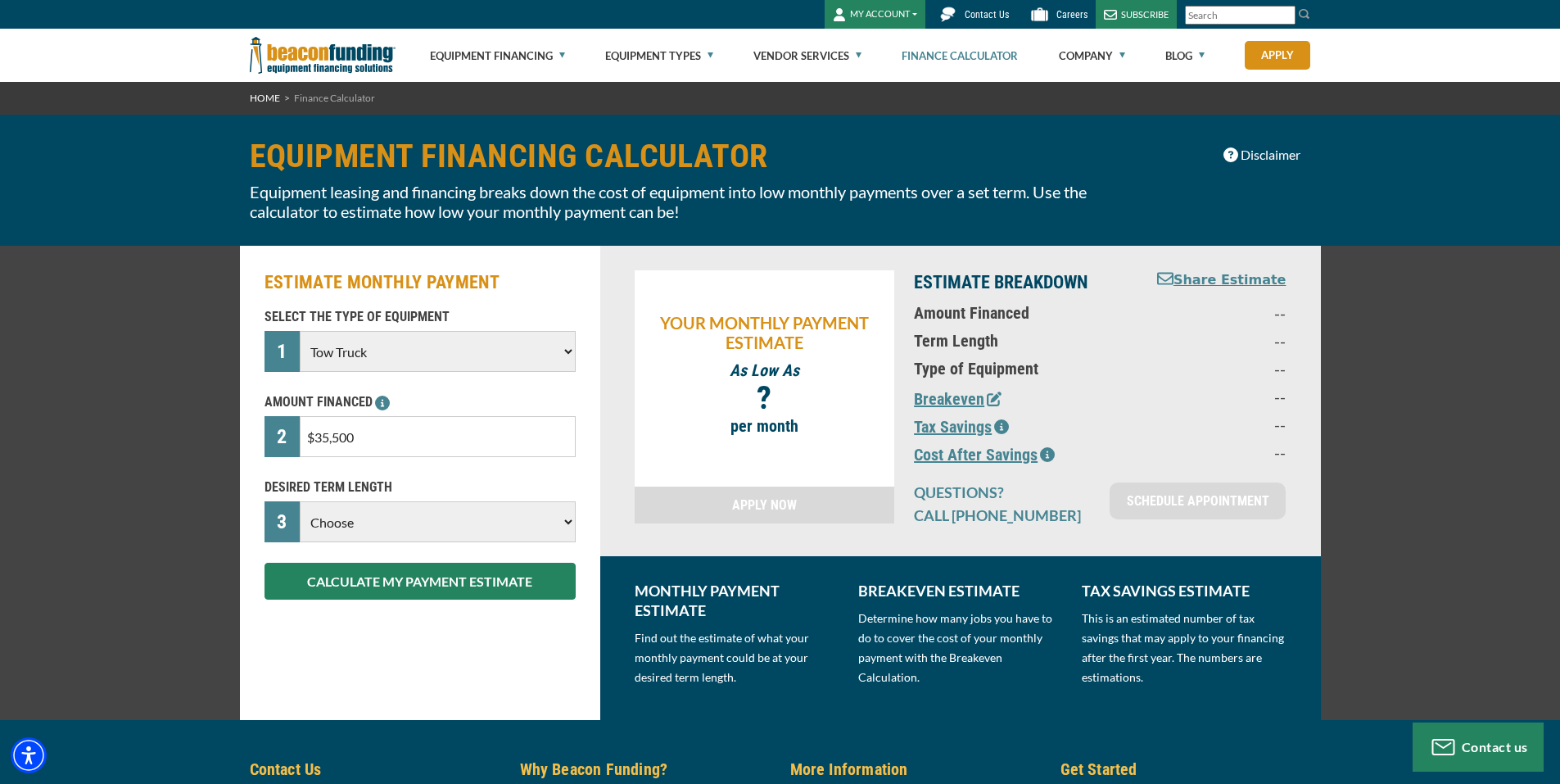
click at [370, 531] on select "Choose 36 Months 48 Months 60 Months" at bounding box center [437, 522] width 275 height 41
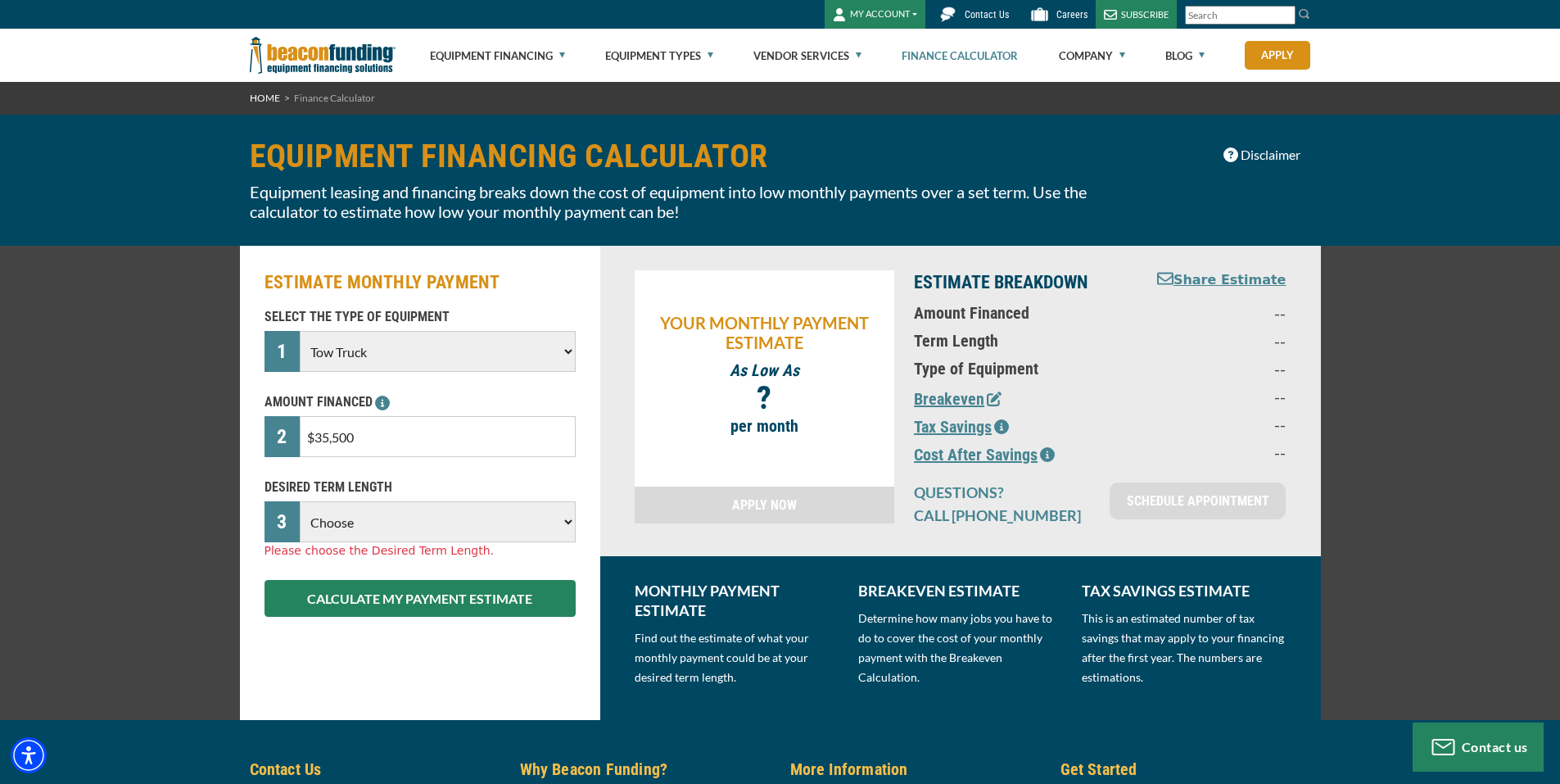
select select "48"
click at [300, 502] on select "Choose 36 Months 48 Months 60 Months" at bounding box center [437, 522] width 275 height 41
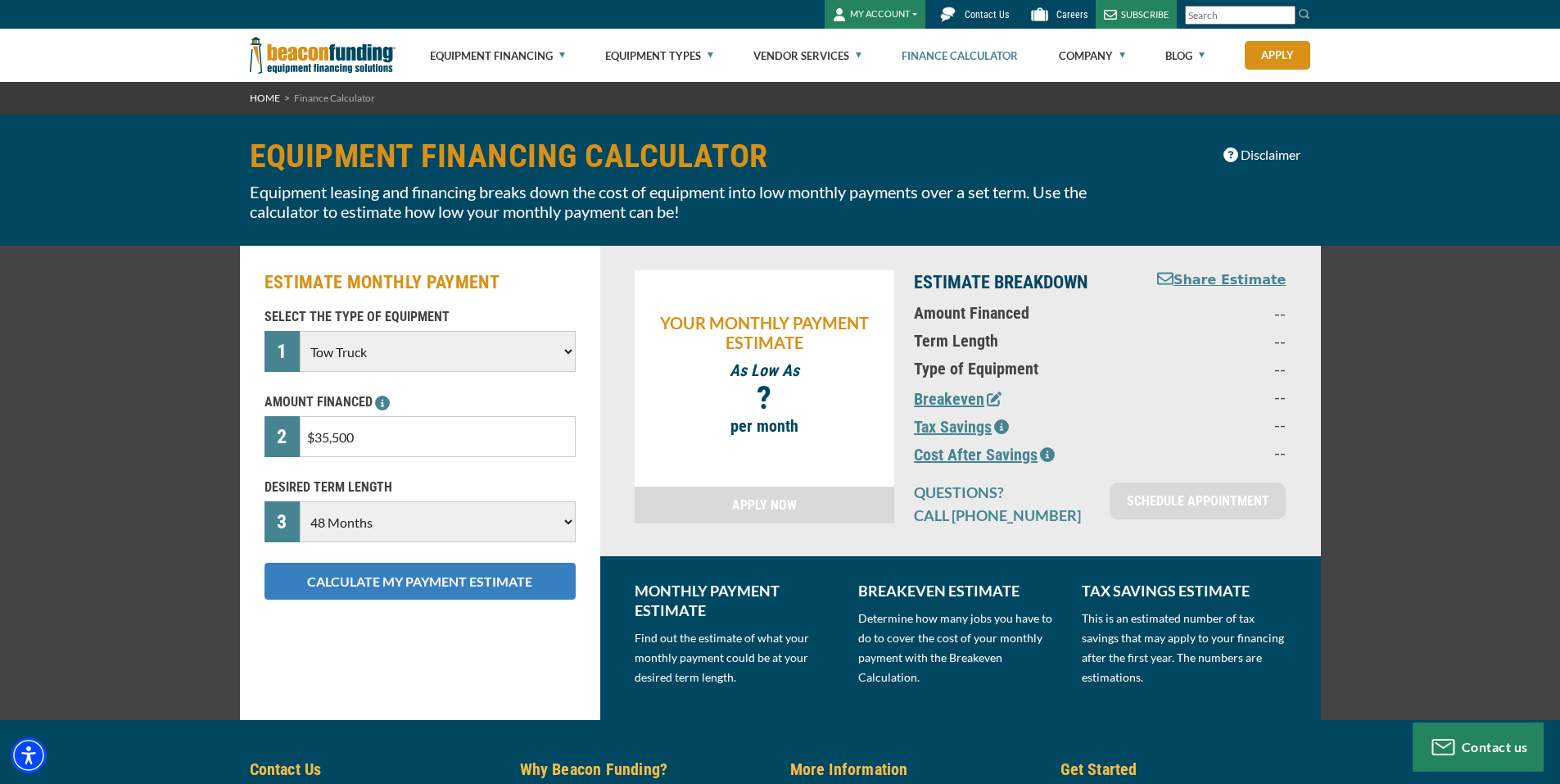
click at [378, 581] on button "CALCULATE MY PAYMENT ESTIMATE" at bounding box center [420, 580] width 311 height 37
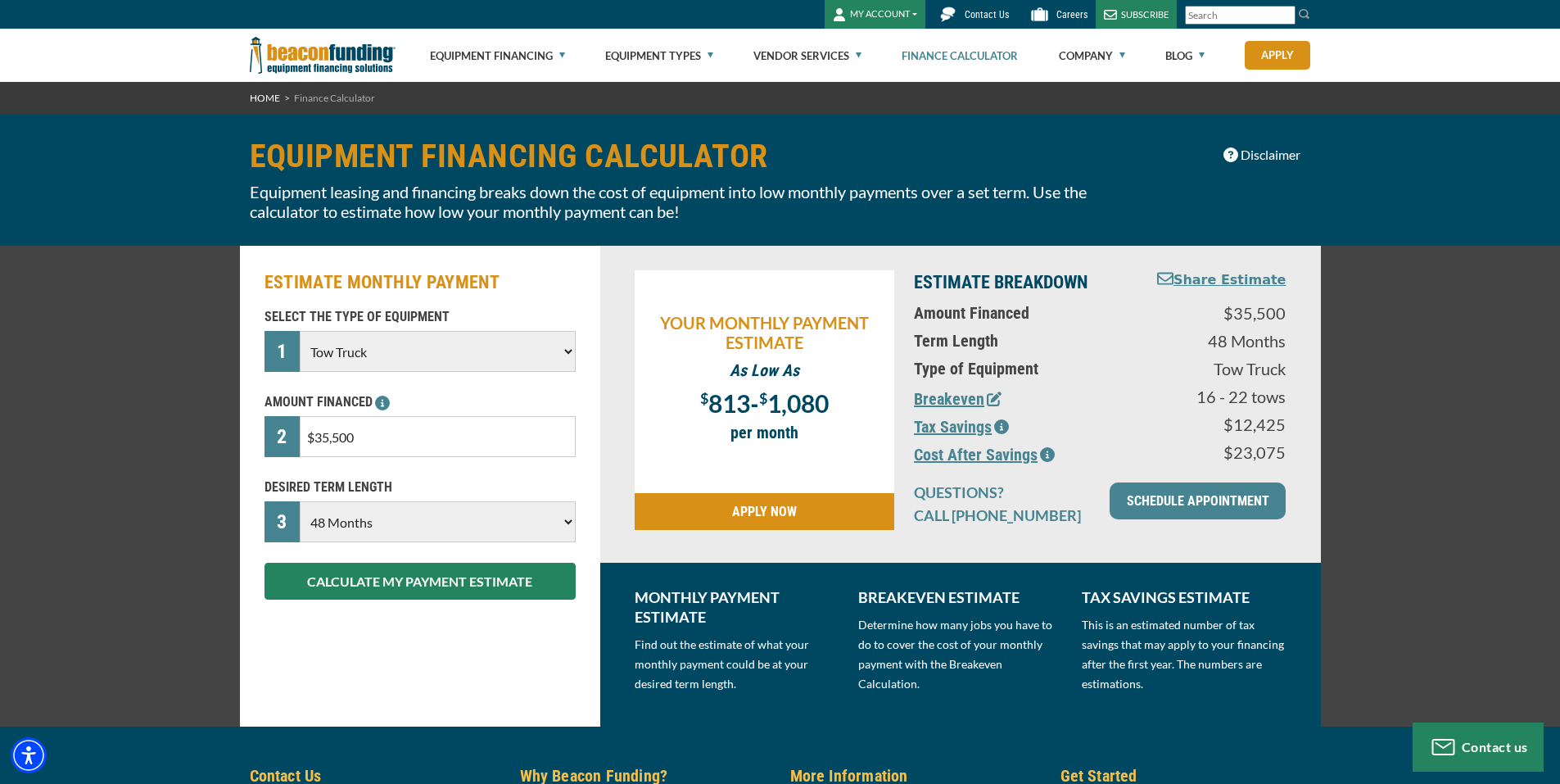
click at [994, 397] on icon "button" at bounding box center [994, 399] width 15 height 15
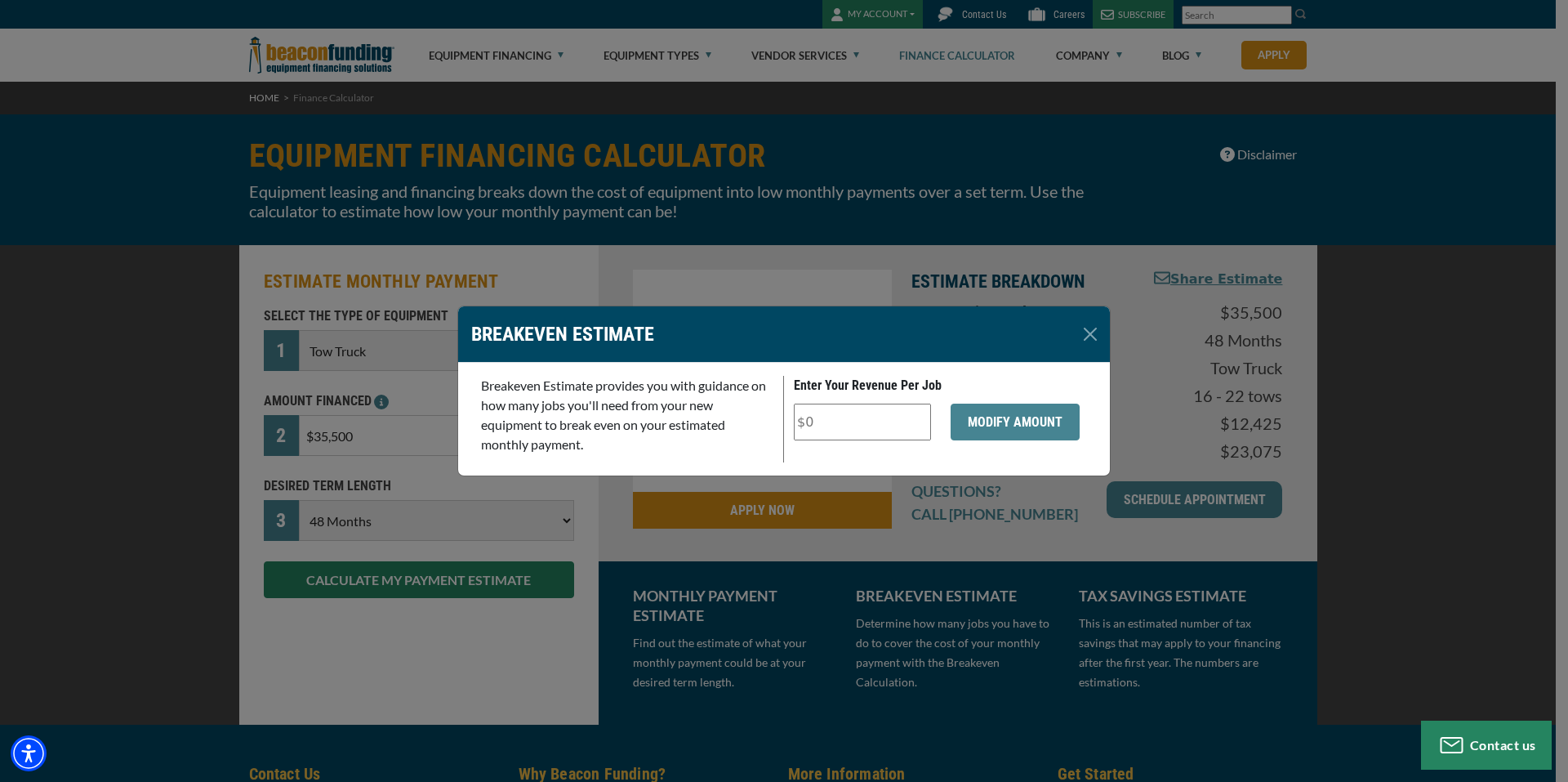
click at [778, 424] on div "Breakeven Estimate provides you with guidance on how many jobs you'll need from…" at bounding box center [784, 419] width 626 height 87
click at [865, 434] on input "Enter Your Revenue Per Job" at bounding box center [863, 422] width 138 height 37
drag, startPoint x: 817, startPoint y: 418, endPoint x: 798, endPoint y: 421, distance: 19.2
click at [798, 421] on input "Enter Your Revenue Per Job" at bounding box center [863, 422] width 138 height 37
click at [1009, 427] on button "MODIFY AMOUNT" at bounding box center [1015, 422] width 129 height 37
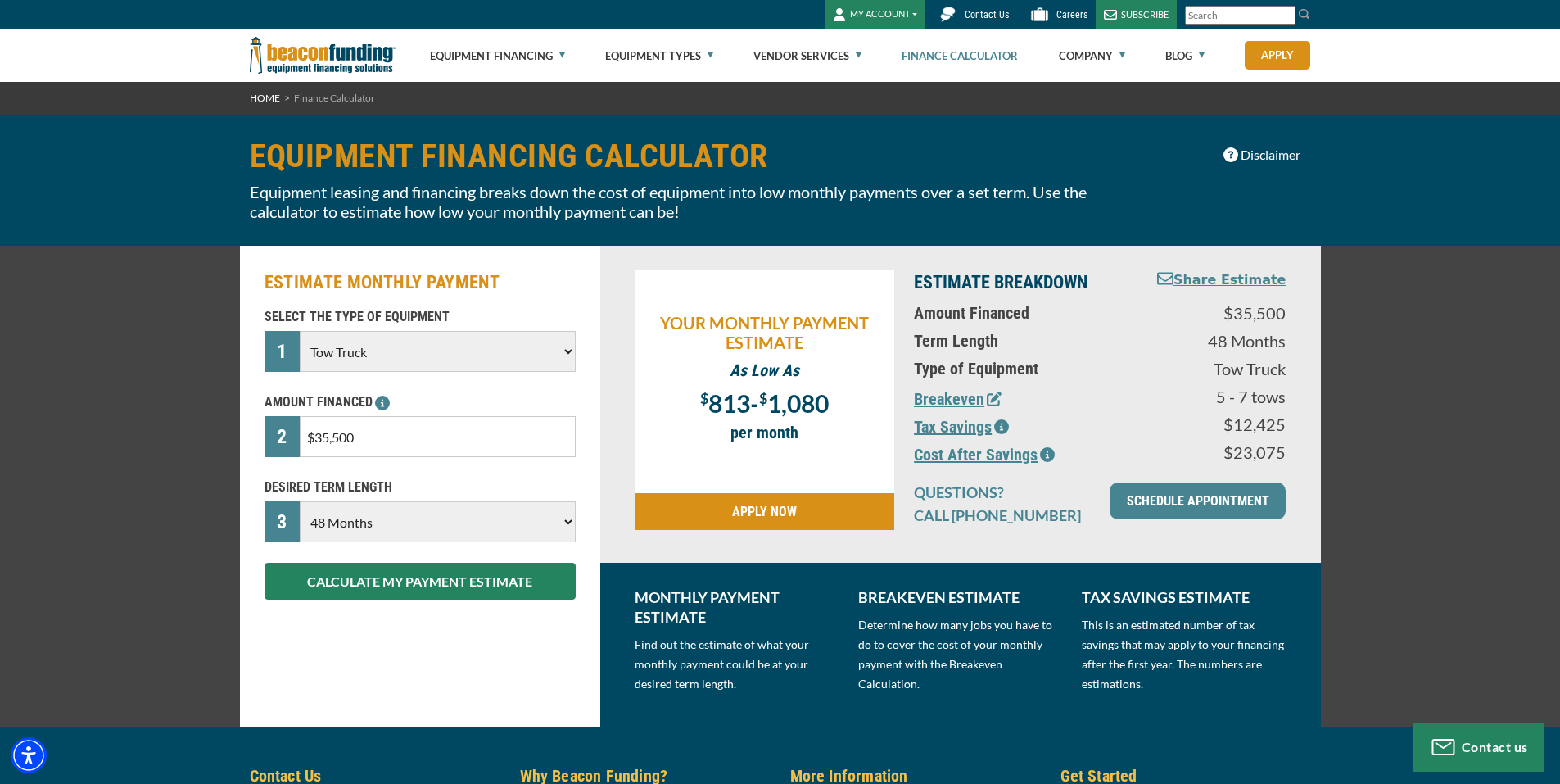
click at [990, 397] on icon "button" at bounding box center [994, 399] width 15 height 15
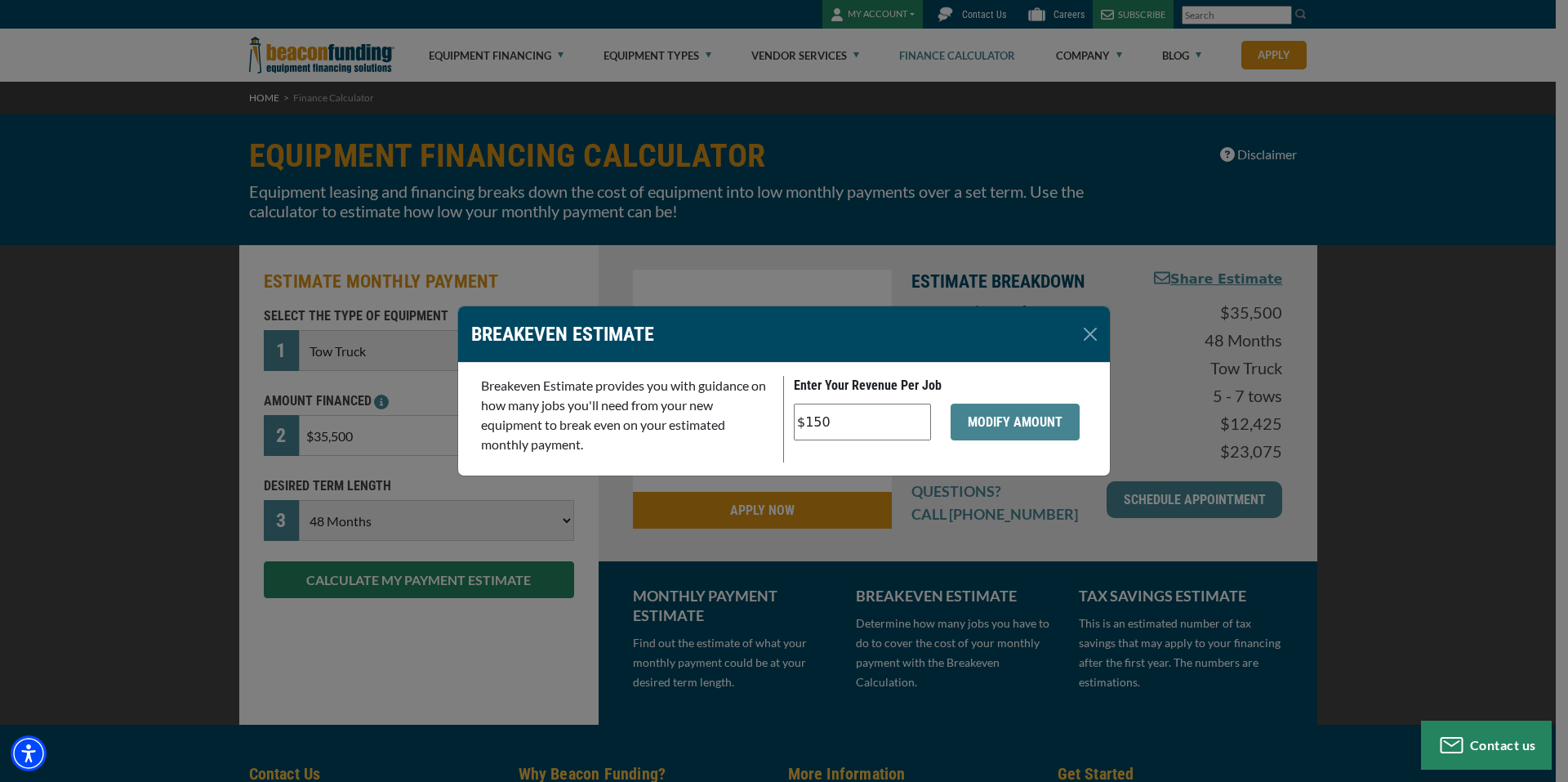
drag, startPoint x: 866, startPoint y: 424, endPoint x: 794, endPoint y: 433, distance: 72.6
click at [794, 433] on input "$150" at bounding box center [863, 422] width 138 height 37
click at [870, 425] on input "$150" at bounding box center [863, 422] width 138 height 37
drag, startPoint x: 870, startPoint y: 425, endPoint x: 790, endPoint y: 429, distance: 80.1
click at [790, 429] on div "$150" at bounding box center [863, 430] width 157 height 53
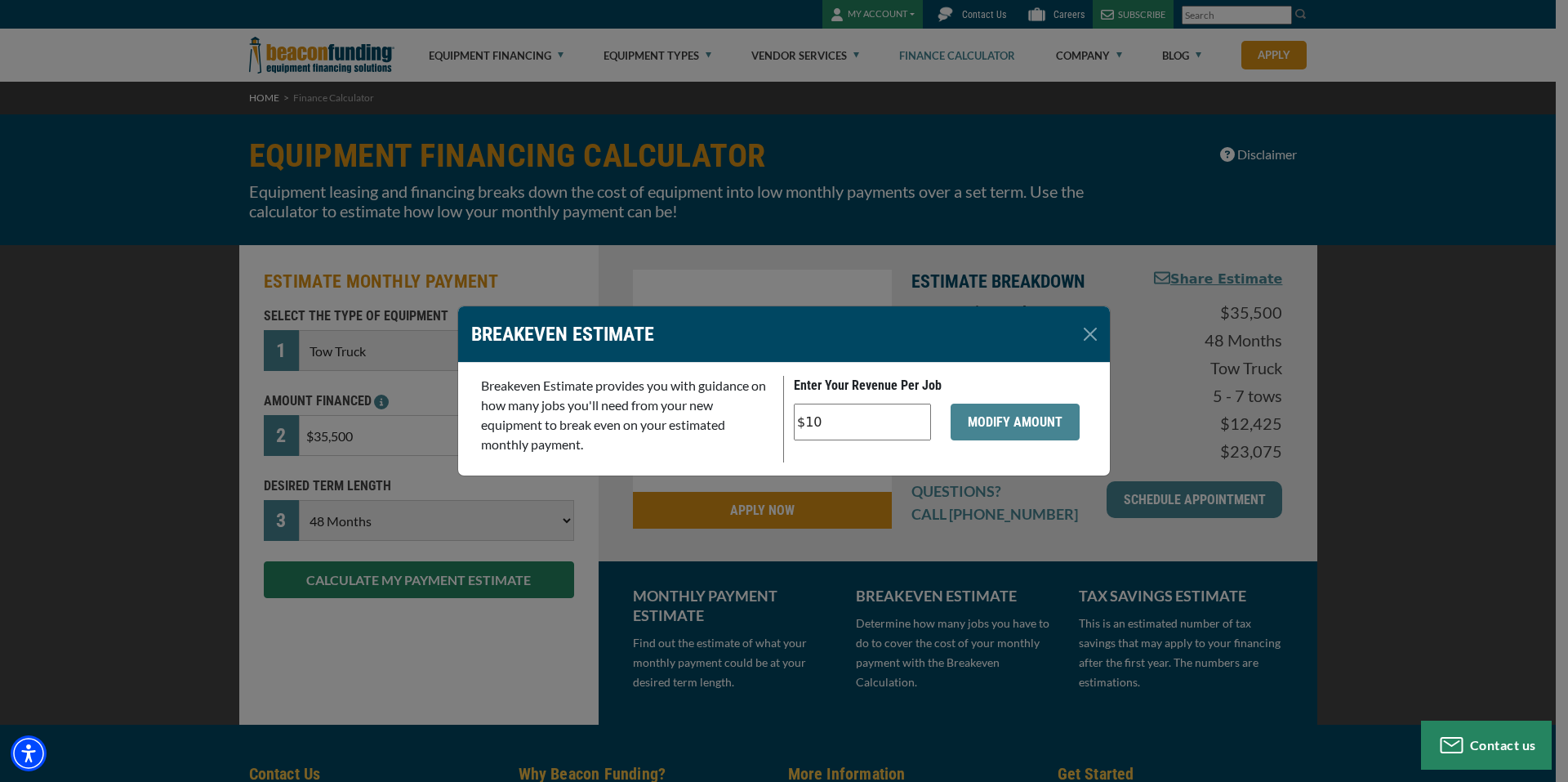
type input "$100"
click at [1015, 431] on button "MODIFY AMOUNT" at bounding box center [1015, 422] width 129 height 37
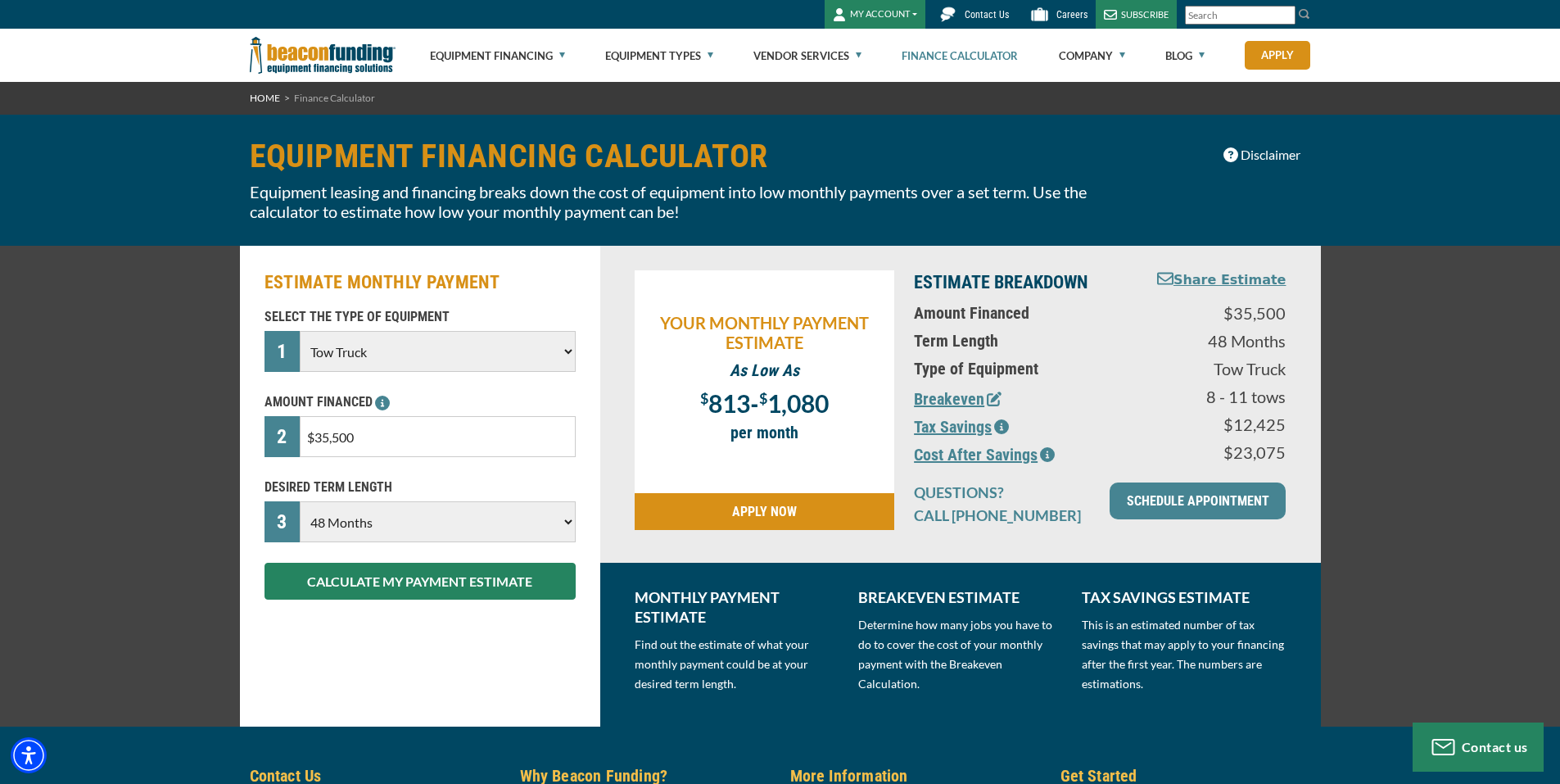
click at [1003, 420] on icon "button" at bounding box center [1002, 427] width 15 height 15
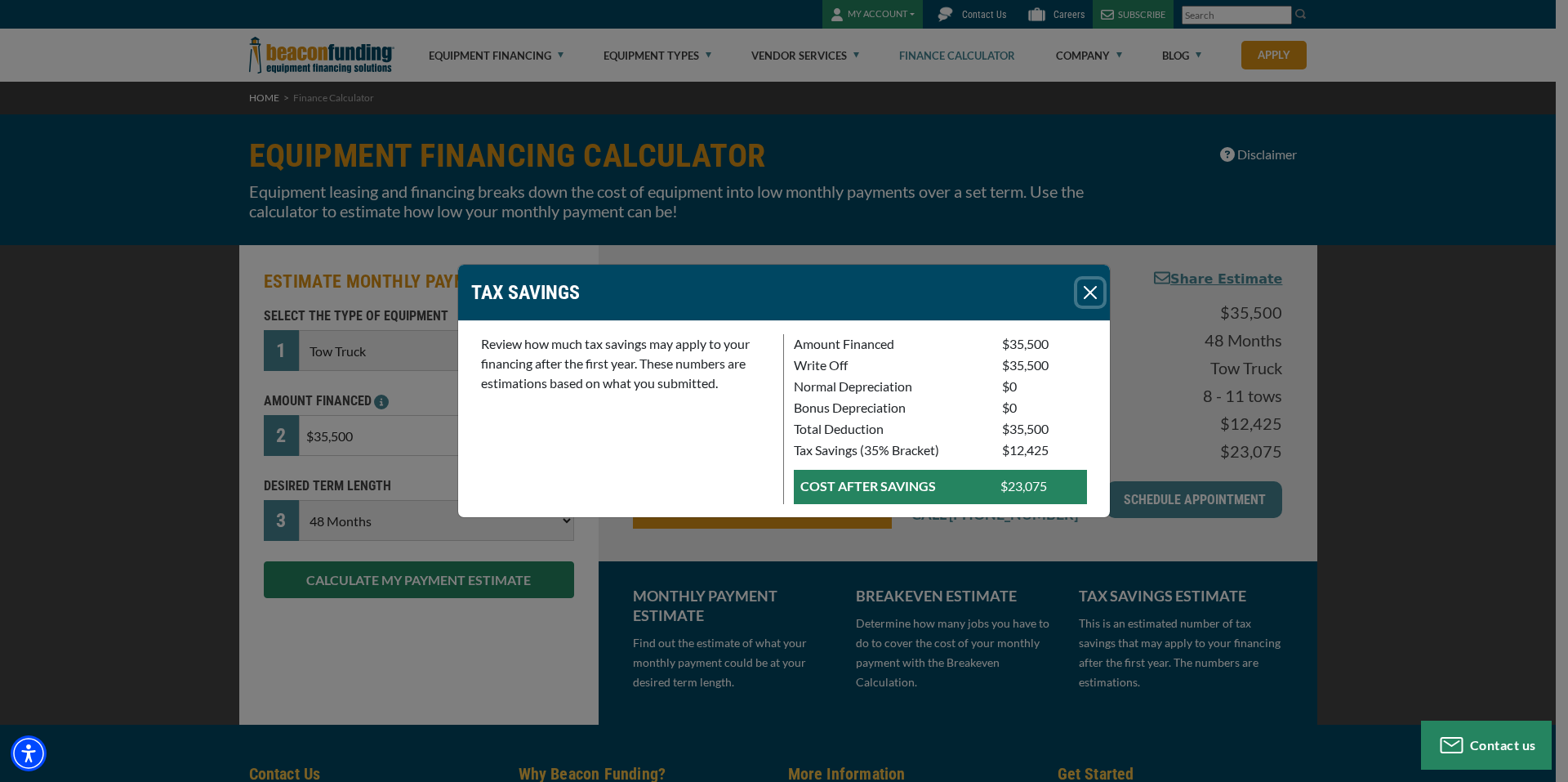
click at [1093, 289] on button "Close" at bounding box center [1091, 292] width 26 height 26
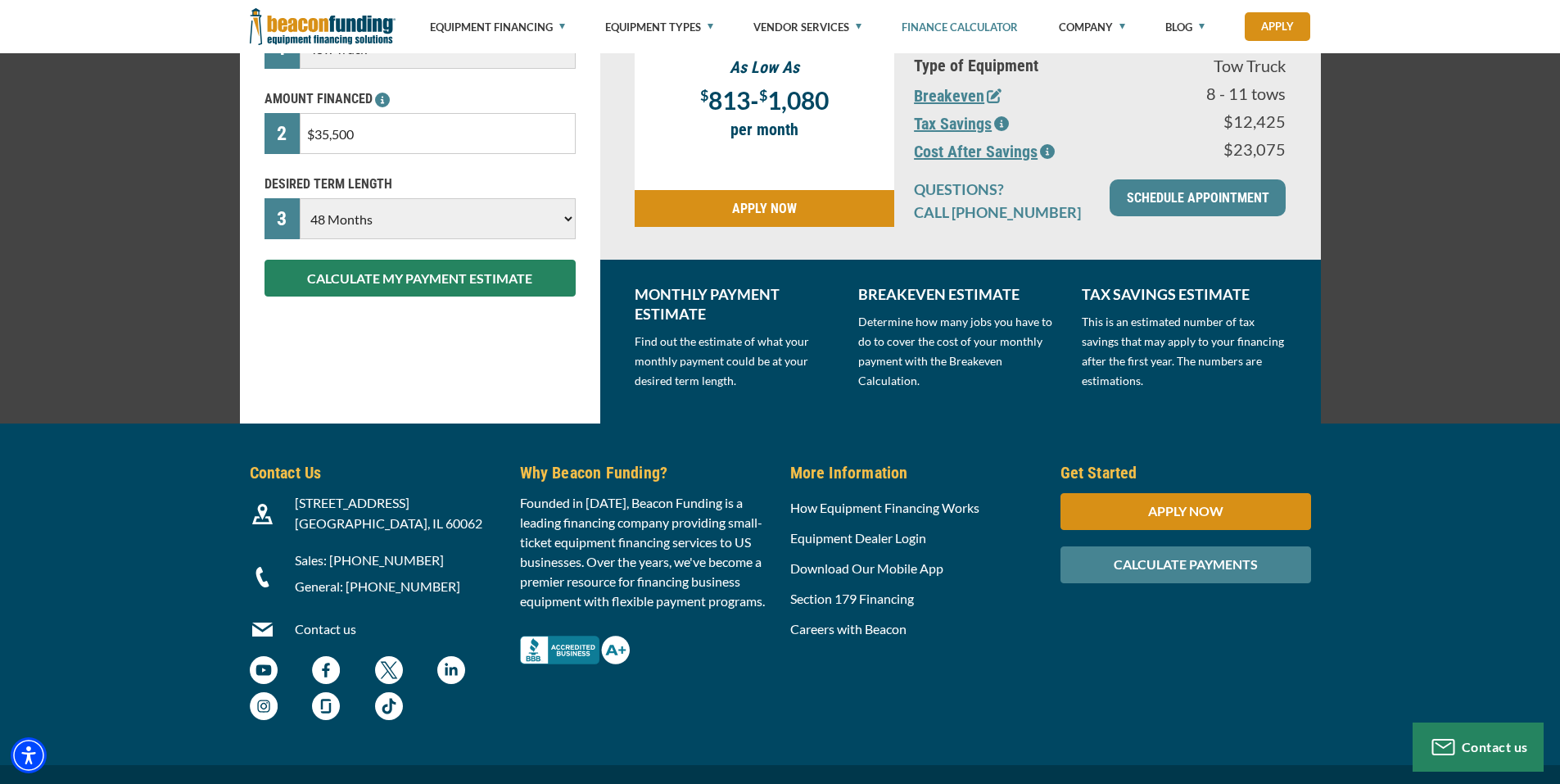
scroll to position [82, 0]
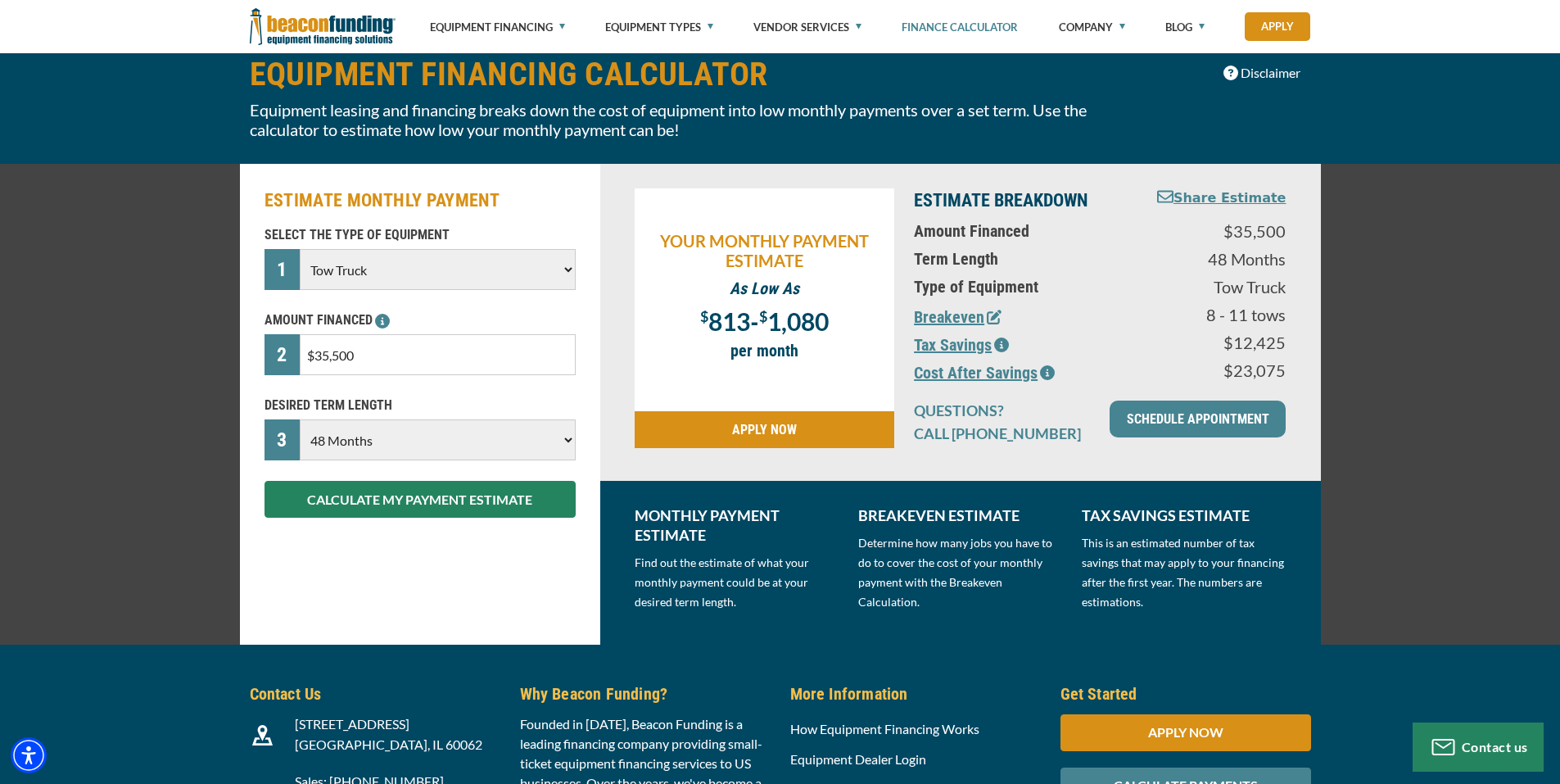
click at [539, 434] on select "Choose 36 Months 48 Months 60 Months" at bounding box center [437, 440] width 275 height 41
click at [300, 420] on select "Choose 36 Months 48 Months 60 Months" at bounding box center [437, 440] width 275 height 41
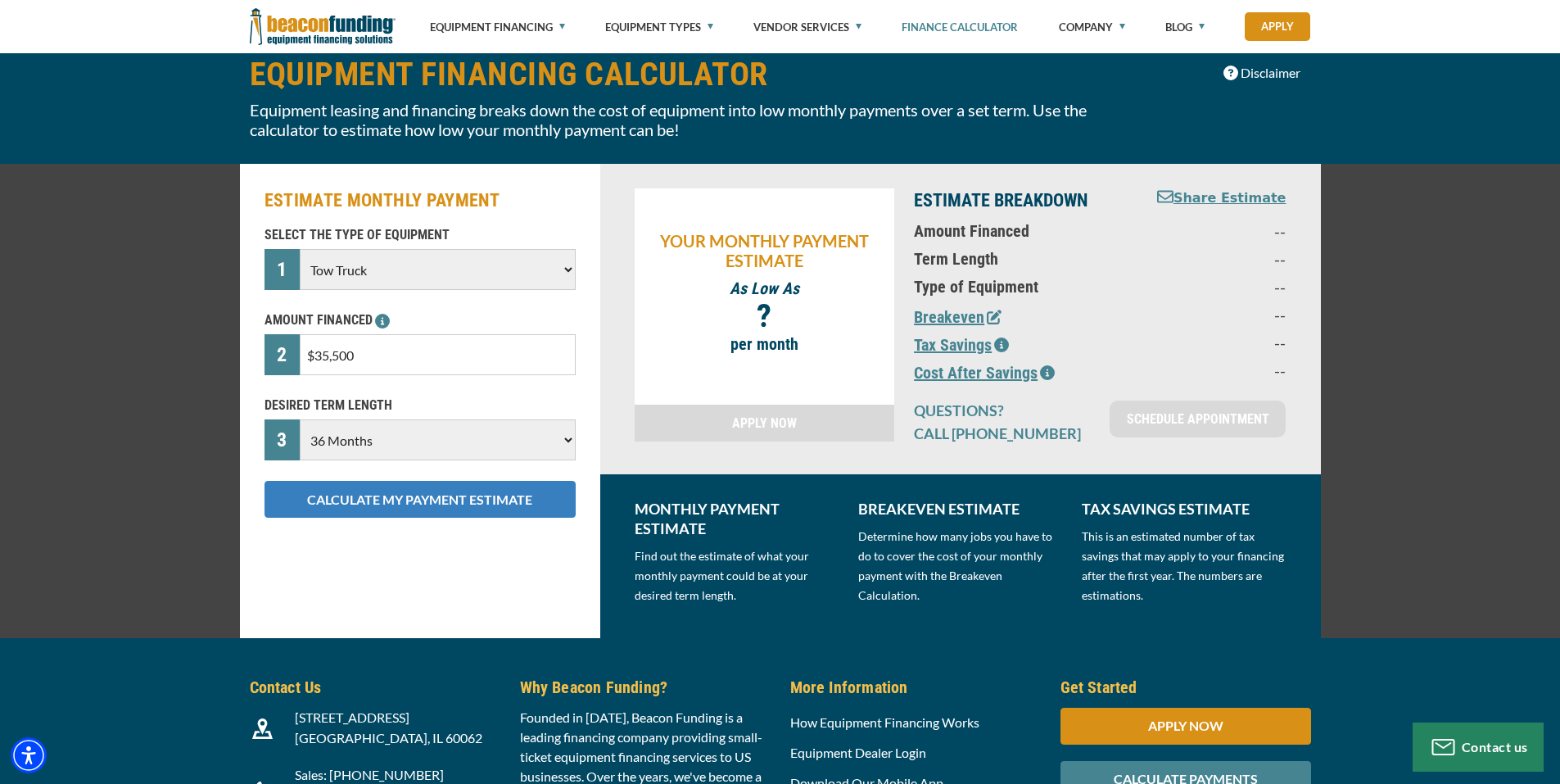
click at [466, 507] on button "CALCULATE MY PAYMENT ESTIMATE" at bounding box center [420, 499] width 311 height 37
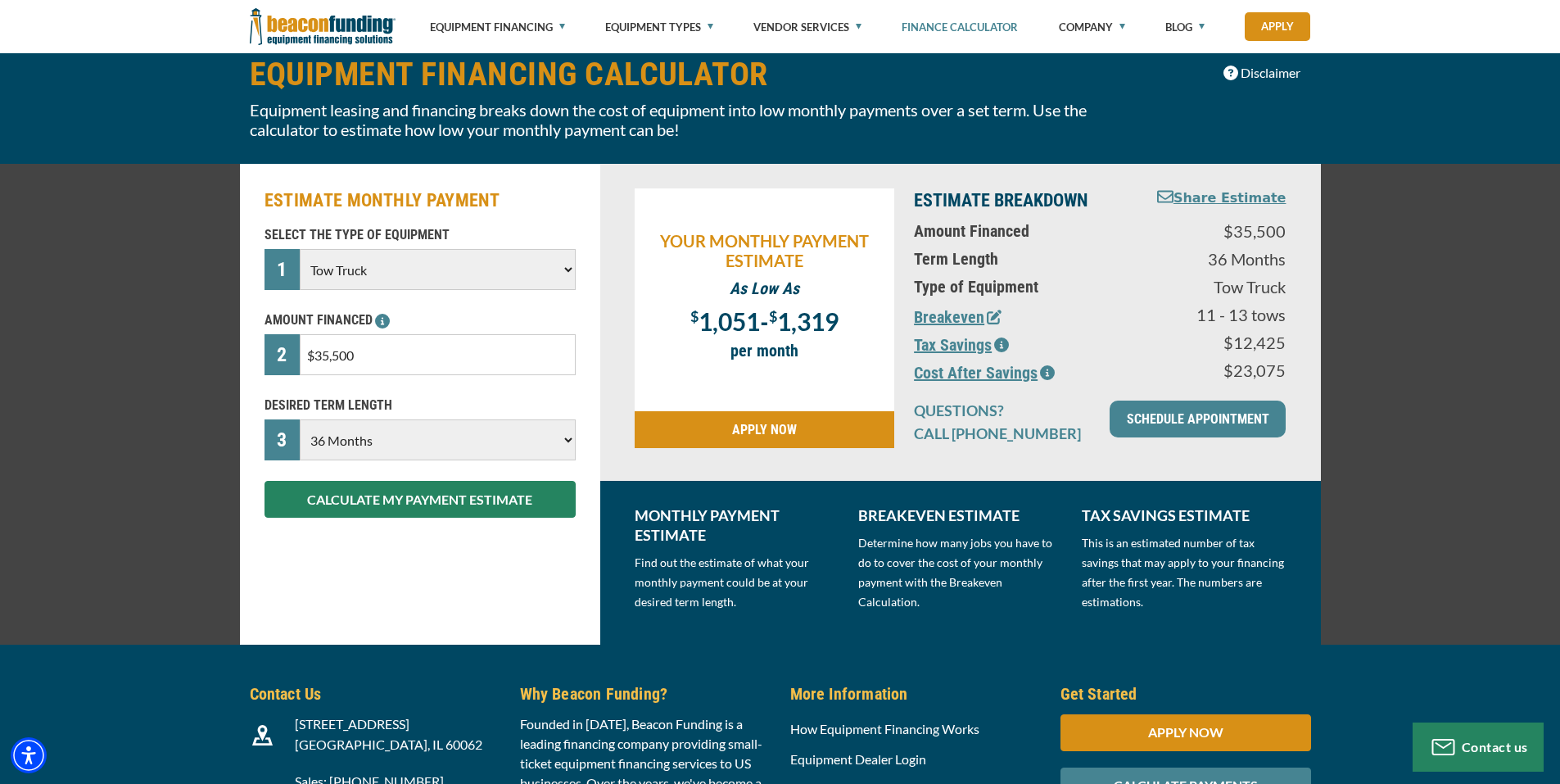
click at [457, 427] on select "Choose 36 Months 48 Months 60 Months" at bounding box center [437, 440] width 275 height 41
click at [300, 420] on select "Choose 36 Months 48 Months 60 Months" at bounding box center [437, 440] width 275 height 41
drag, startPoint x: 401, startPoint y: 437, endPoint x: 394, endPoint y: 459, distance: 23.1
click at [401, 437] on select "Choose 36 Months 48 Months 60 Months" at bounding box center [437, 440] width 275 height 41
select select "48"
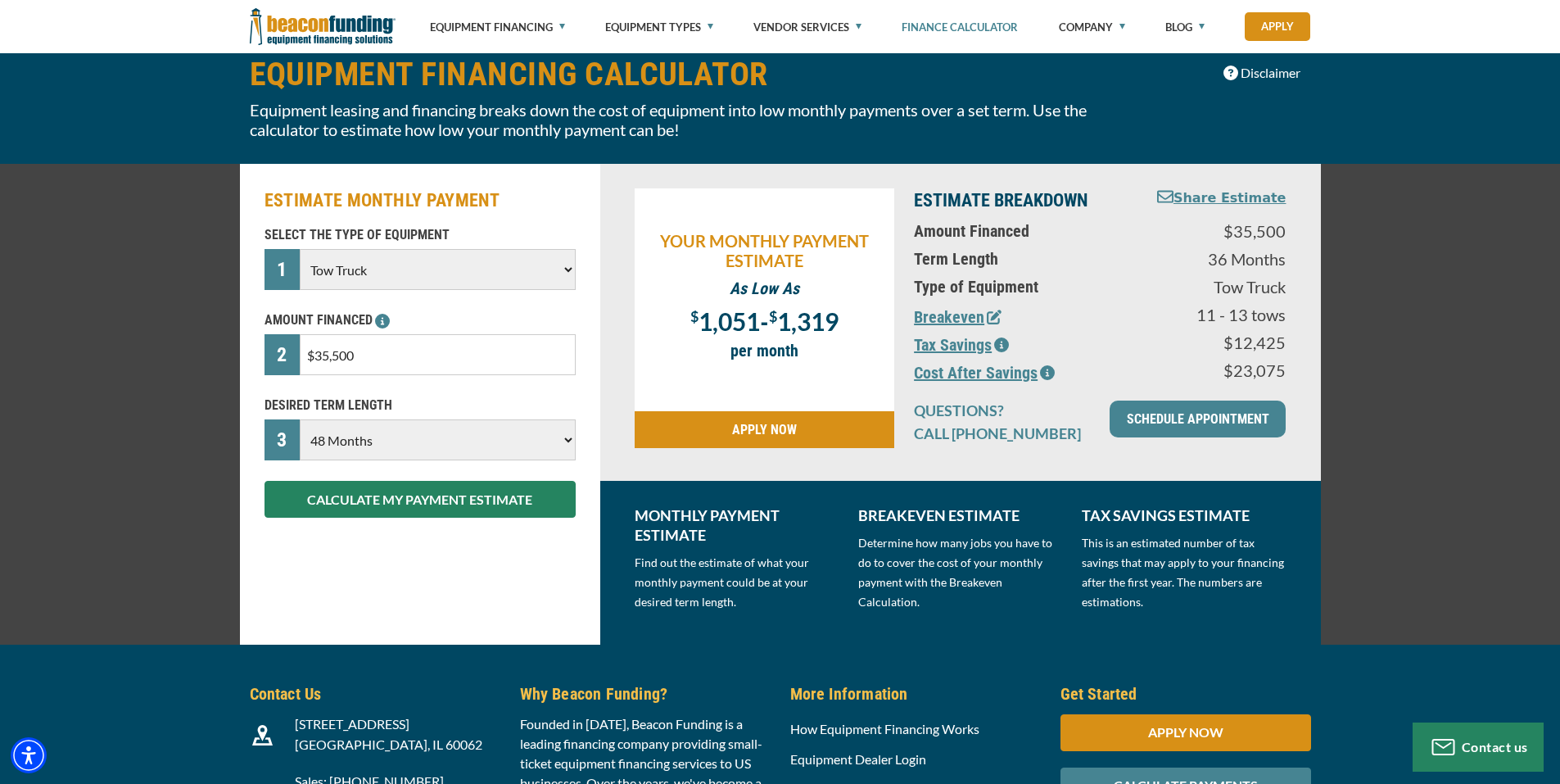
click at [300, 420] on select "Choose 36 Months 48 Months 60 Months" at bounding box center [437, 440] width 275 height 41
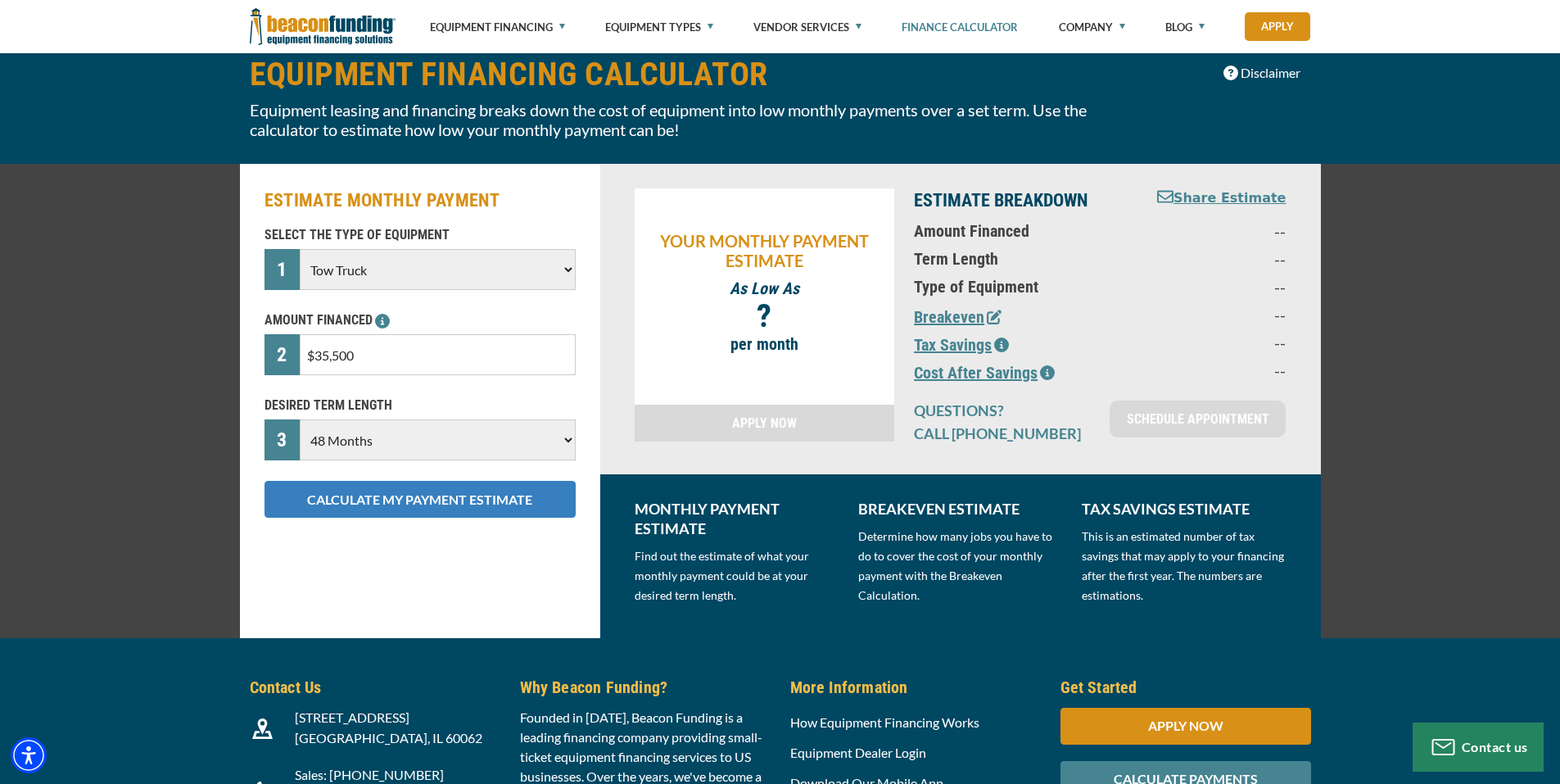
click at [386, 507] on button "CALCULATE MY PAYMENT ESTIMATE" at bounding box center [420, 499] width 311 height 37
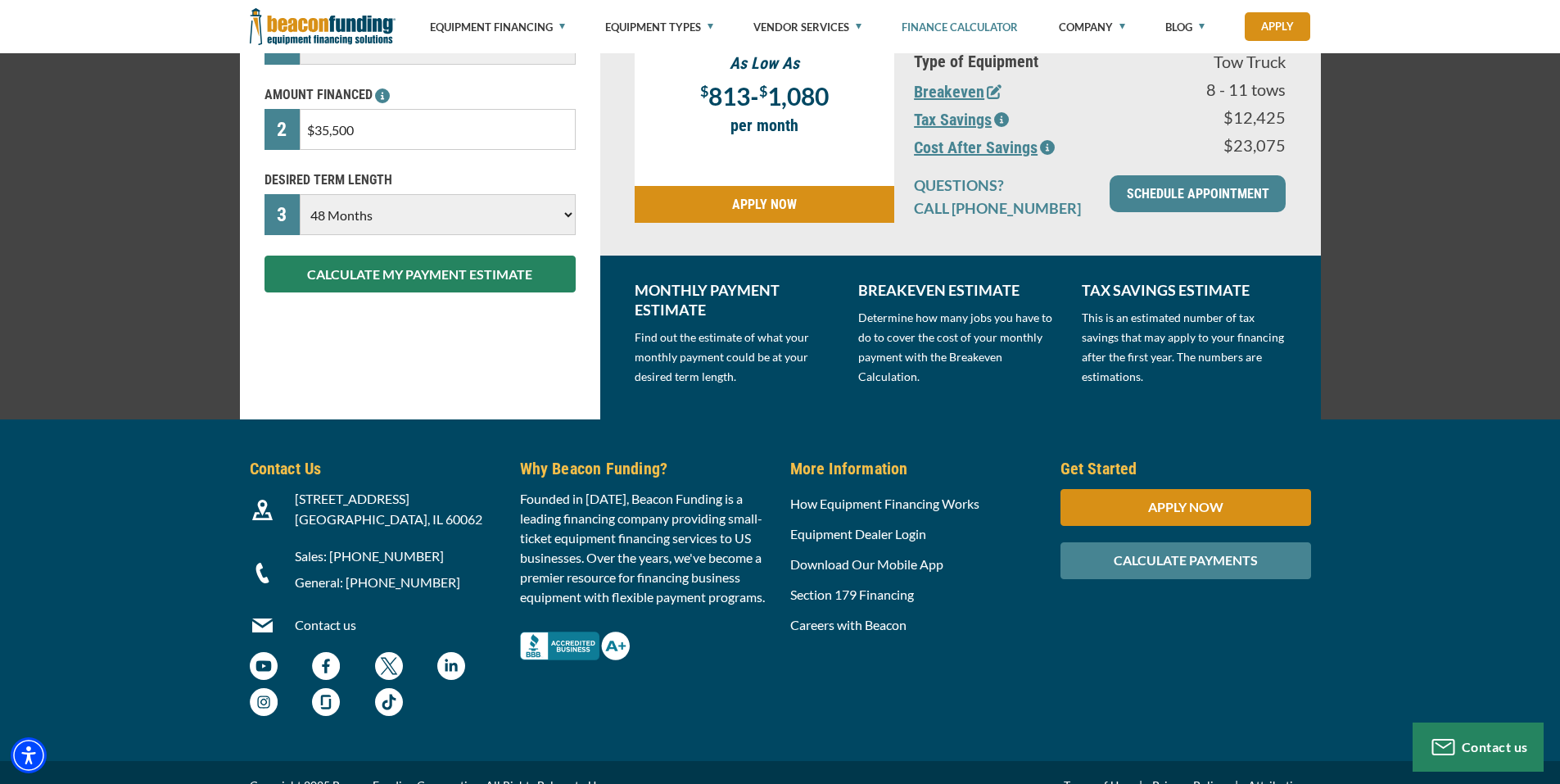
scroll to position [332, 0]
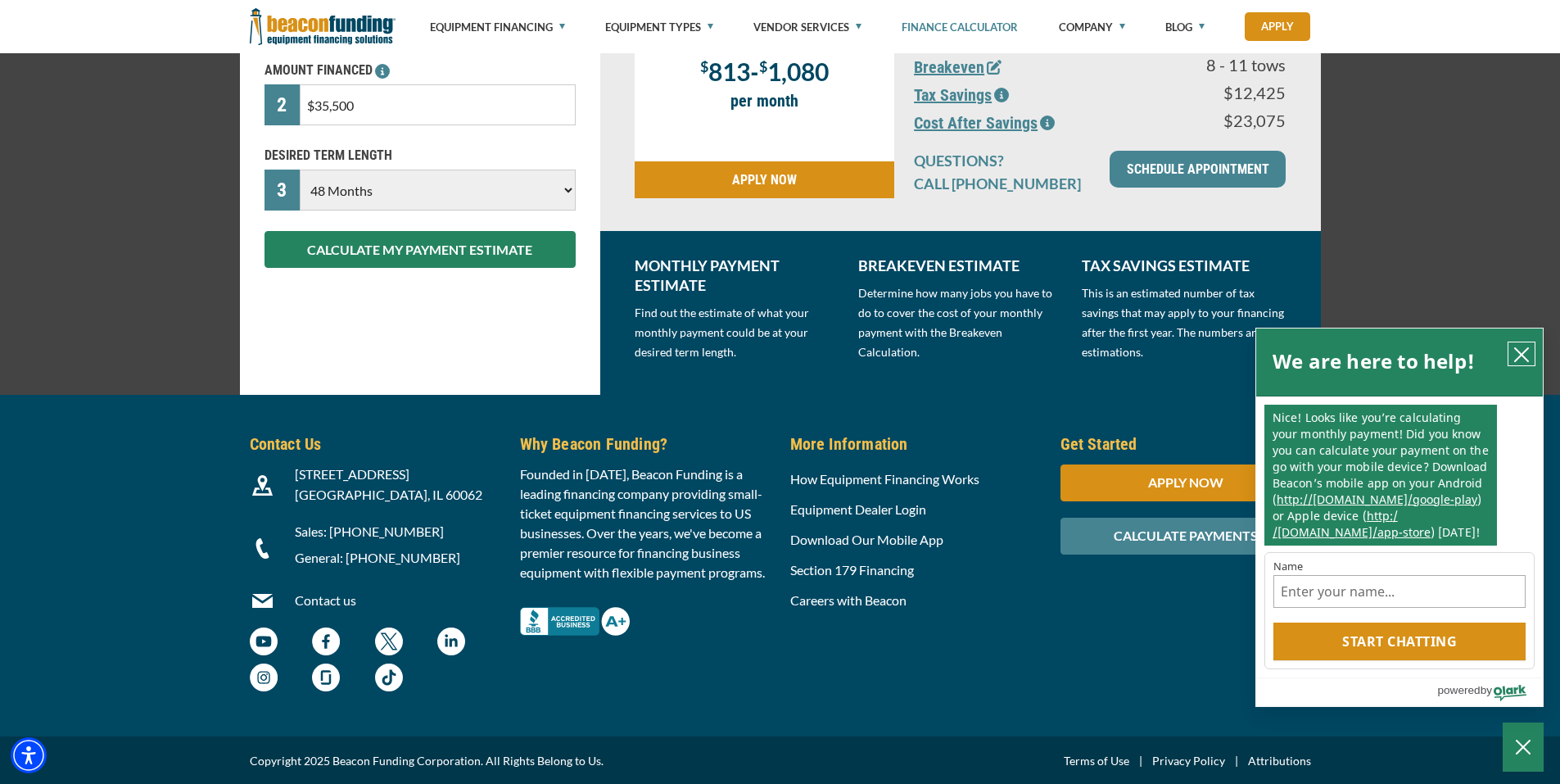
click at [1529, 348] on icon "close chatbox" at bounding box center [1522, 355] width 13 height 13
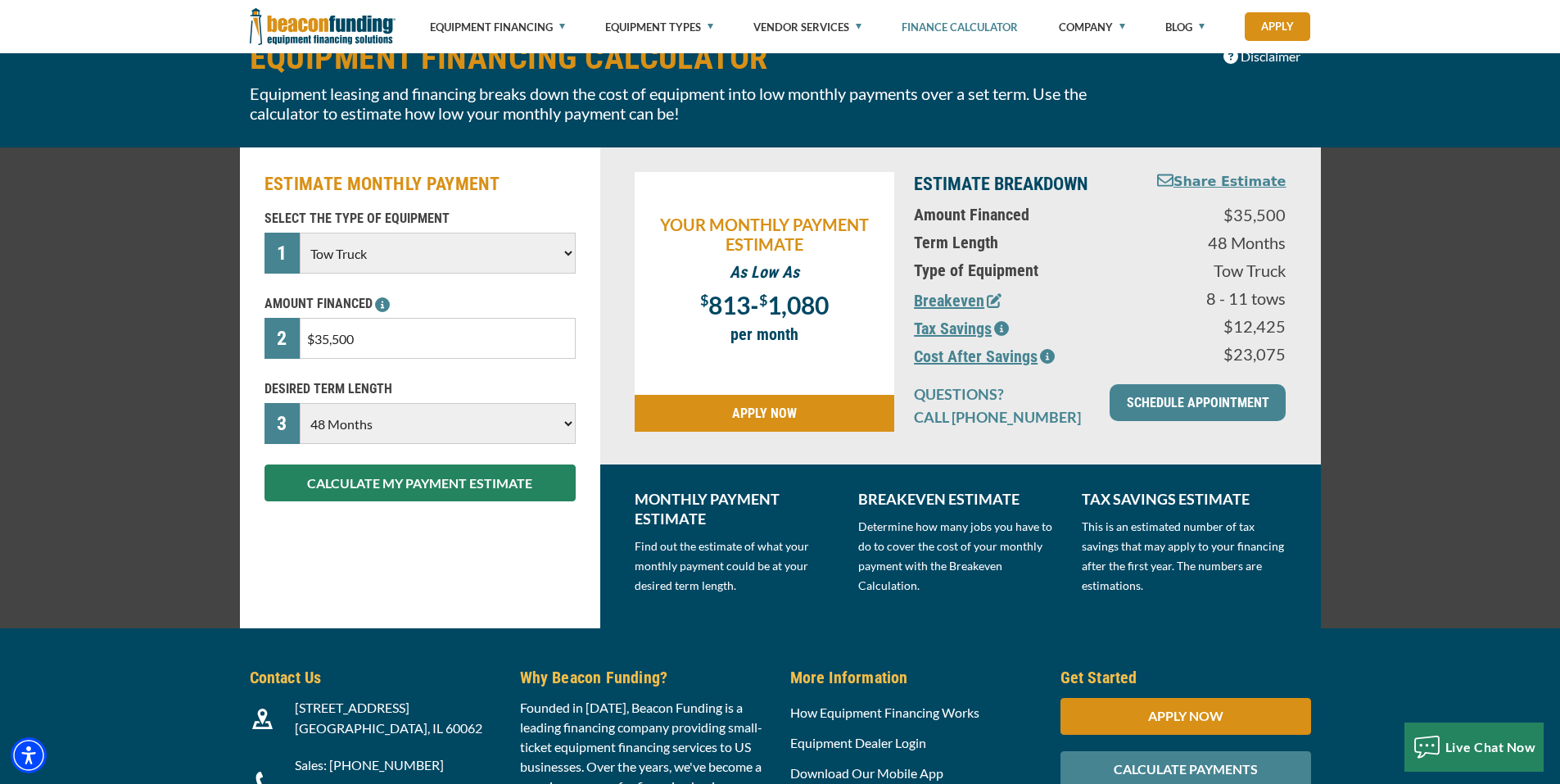
scroll to position [86, 0]
